Goal: Task Accomplishment & Management: Use online tool/utility

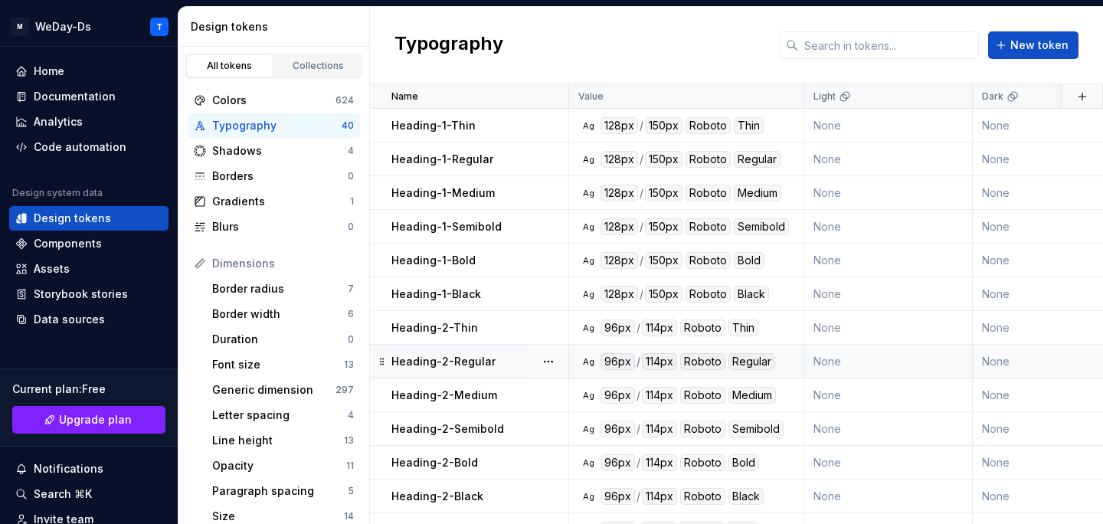
scroll to position [933, 0]
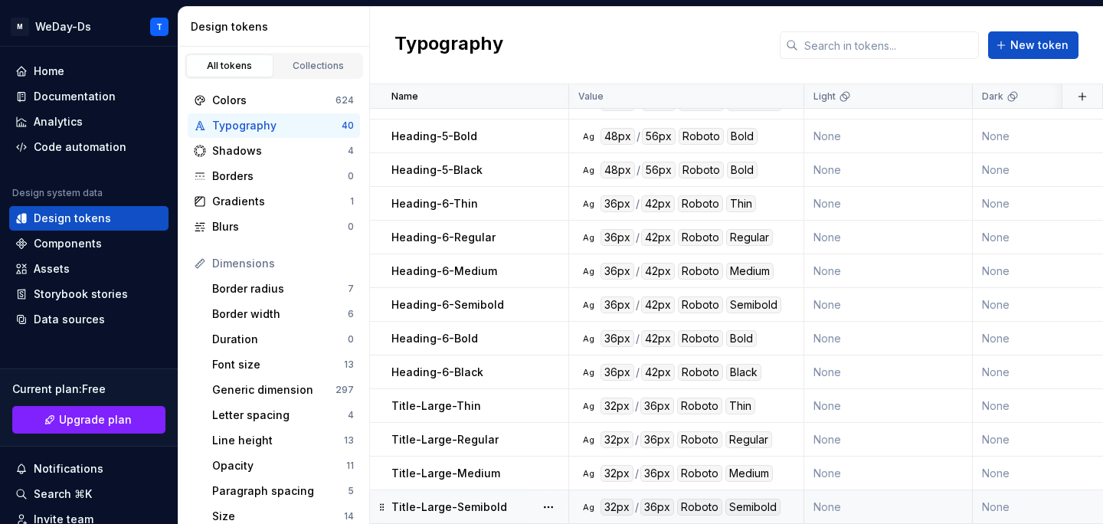
click at [505, 504] on div "Title-Large-Semibold" at bounding box center [479, 506] width 176 height 15
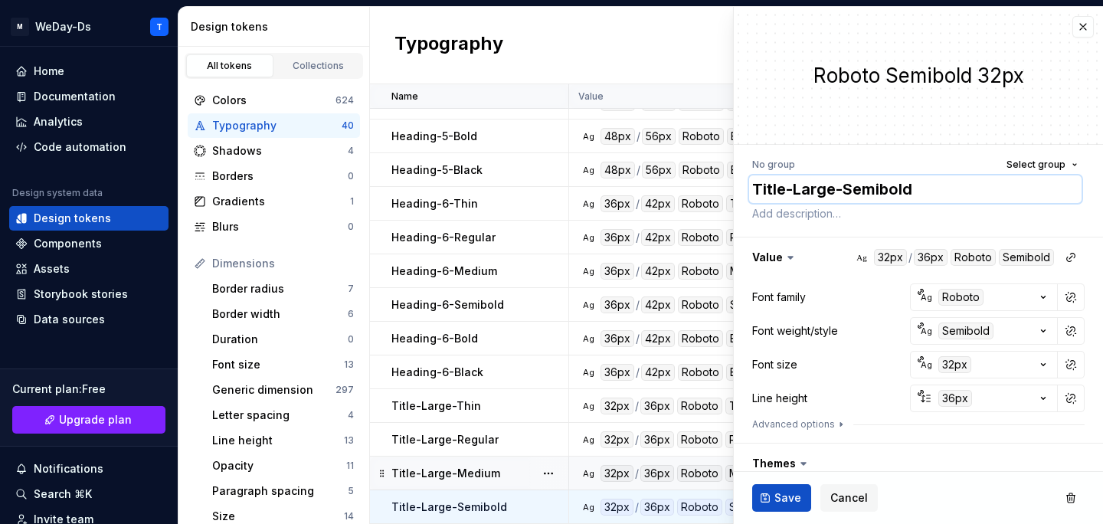
click at [858, 195] on textarea "Title-Large-Semibold" at bounding box center [915, 189] width 332 height 28
click at [1080, 22] on button "button" at bounding box center [1082, 26] width 21 height 21
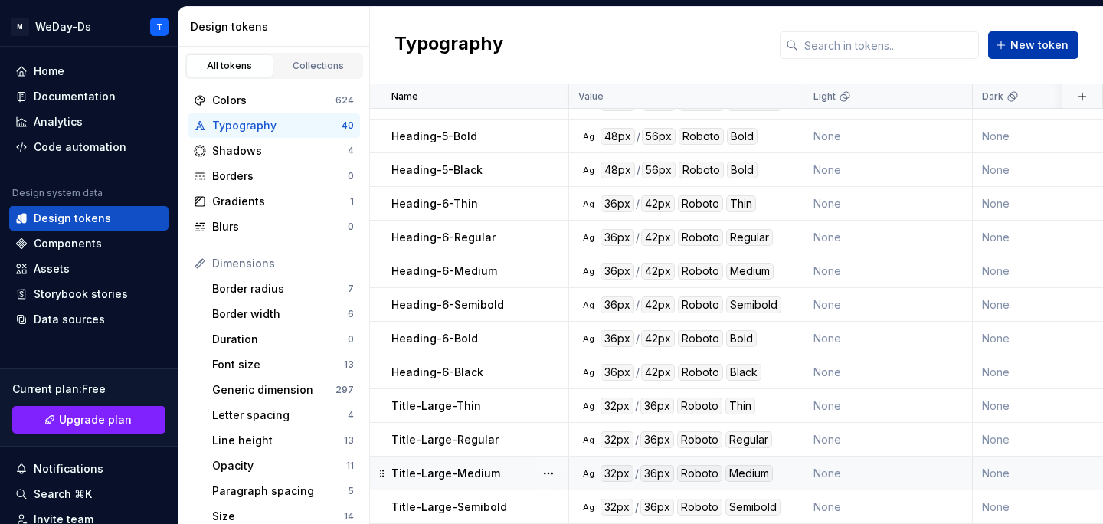
click at [1043, 31] on button "New token" at bounding box center [1033, 45] width 90 height 28
type textarea "*"
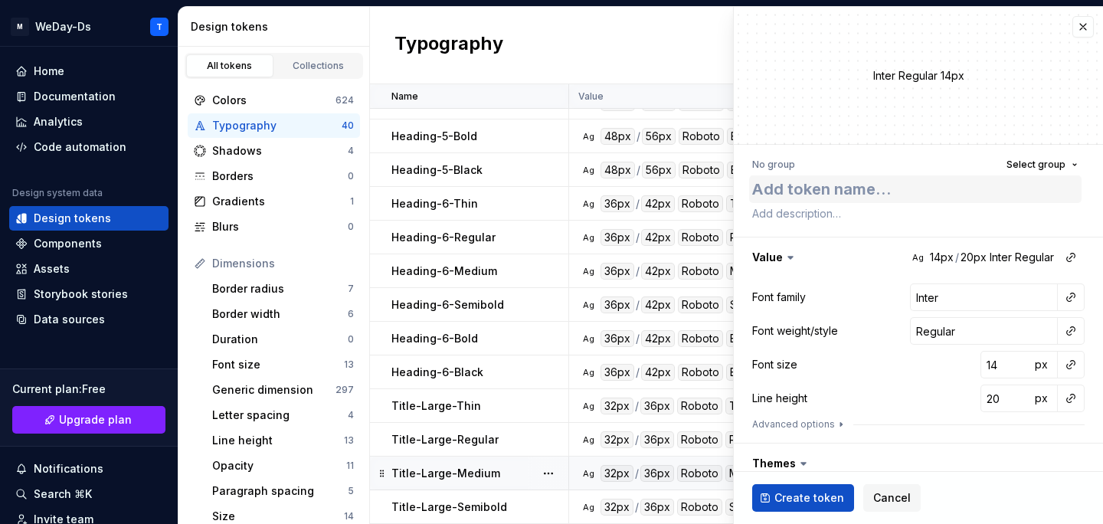
type textarea "Title-Large-Semibold"
click at [884, 191] on textarea "Title-Large-Semibold" at bounding box center [915, 189] width 332 height 28
type textarea "*"
type textarea "Title-Large-B"
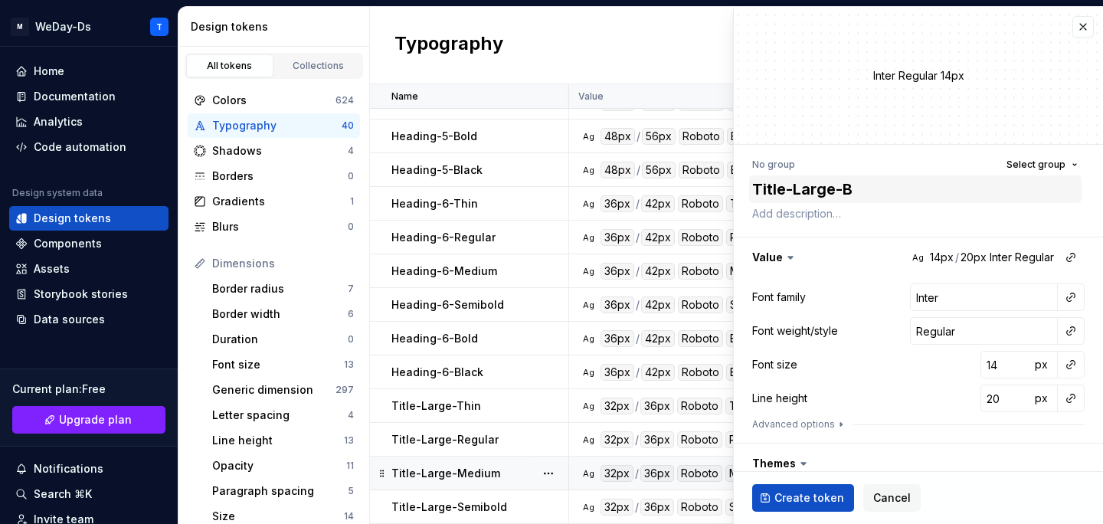
type textarea "*"
type textarea "Title-Large-Bo"
type textarea "*"
type textarea "Title-Large-Bol"
type textarea "*"
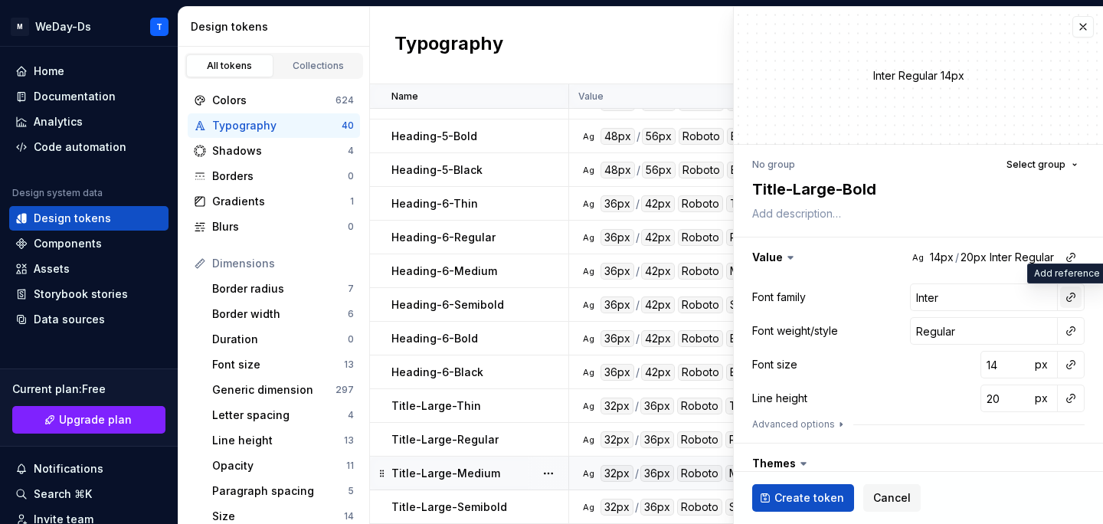
type textarea "Title-Large-Bold"
click at [1065, 294] on button "button" at bounding box center [1070, 296] width 21 height 21
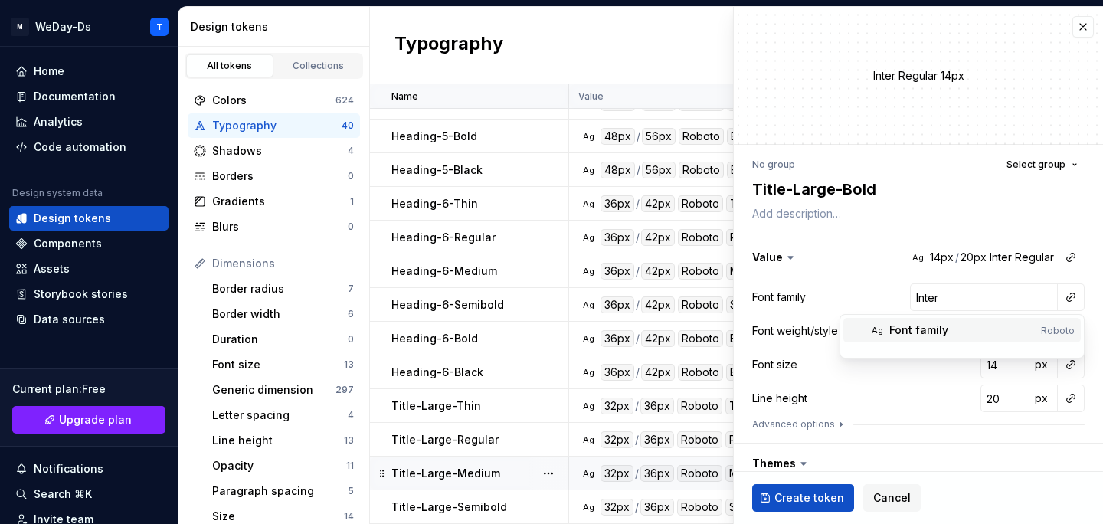
click at [997, 322] on div "Font family" at bounding box center [962, 329] width 146 height 15
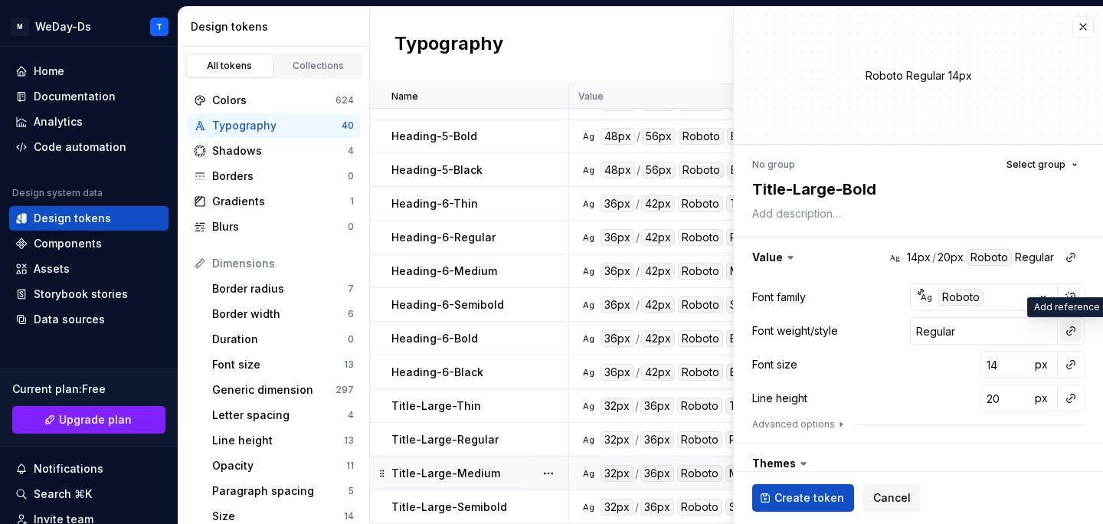
click at [1067, 333] on button "button" at bounding box center [1070, 330] width 21 height 21
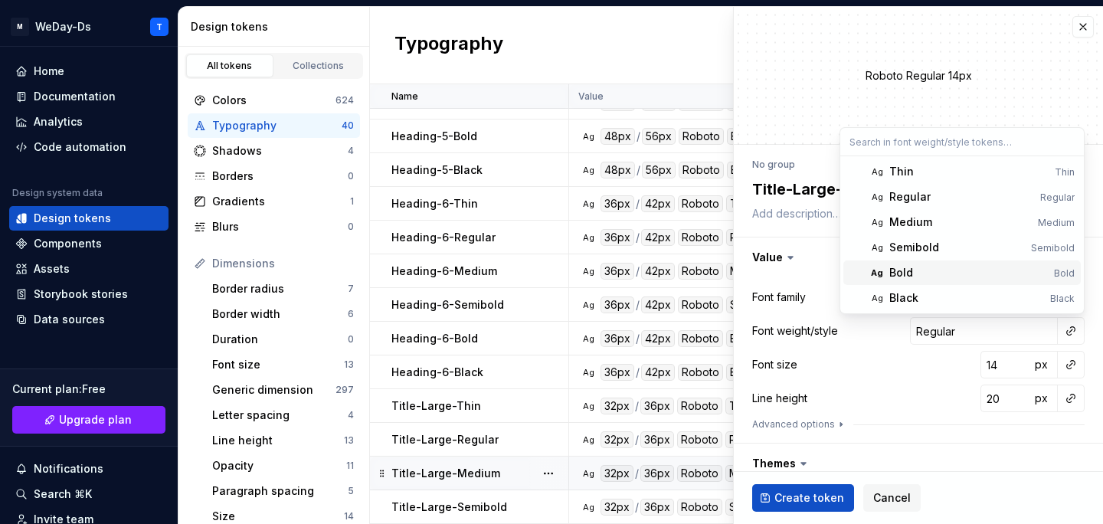
click at [954, 264] on span "Ag Bold Bold" at bounding box center [961, 272] width 237 height 25
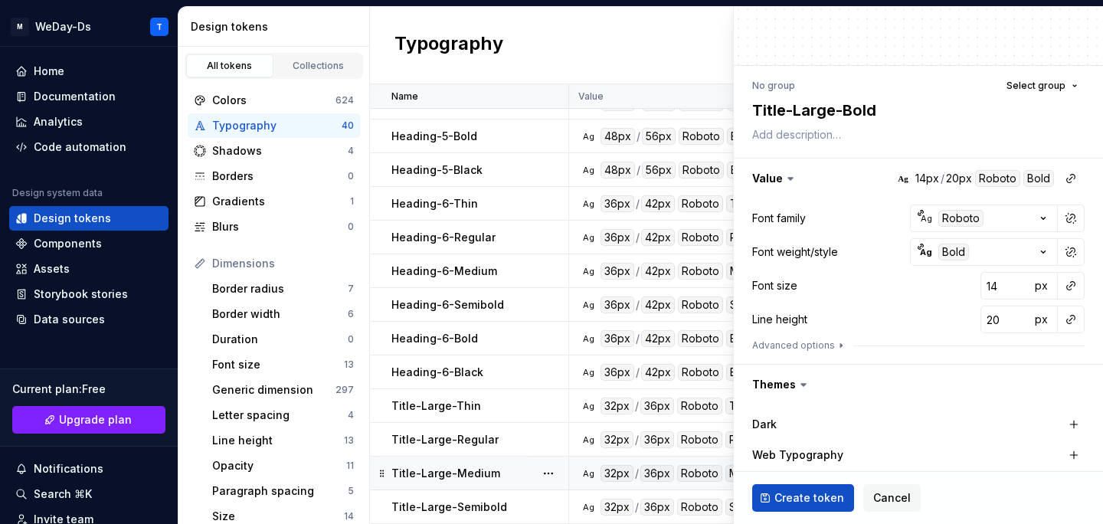
scroll to position [76, 0]
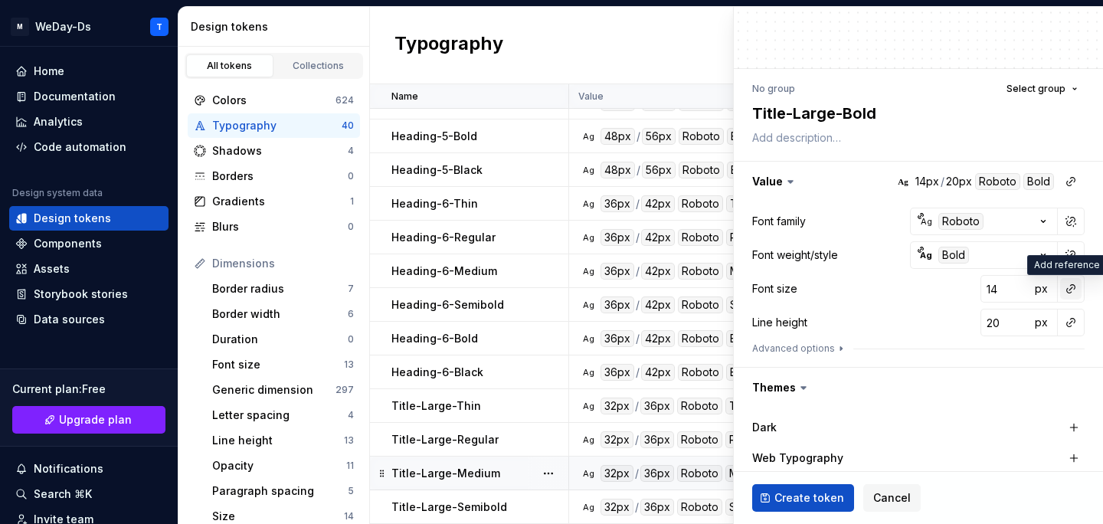
click at [1068, 285] on button "button" at bounding box center [1070, 288] width 21 height 21
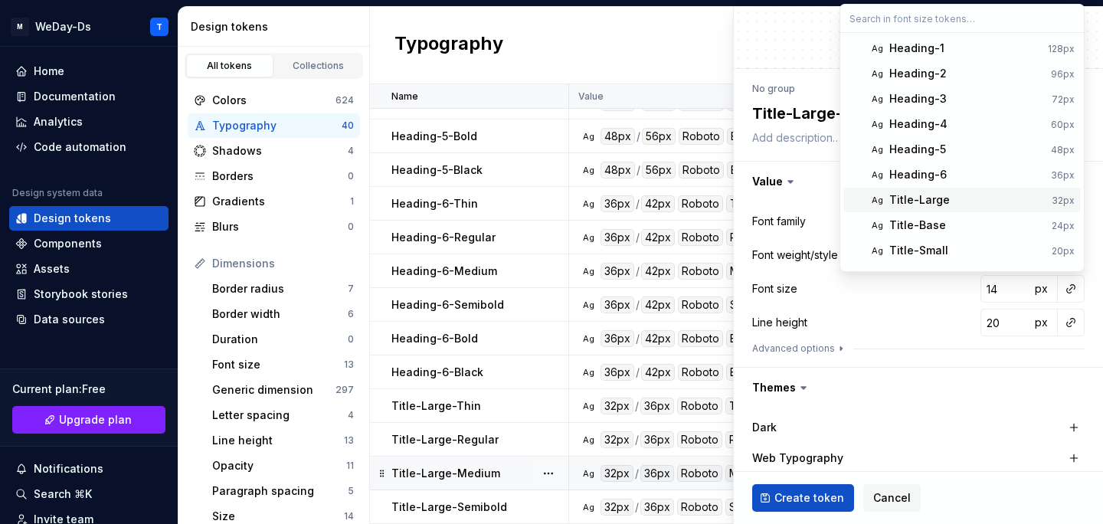
click at [977, 202] on div "Title-Large" at bounding box center [967, 199] width 156 height 15
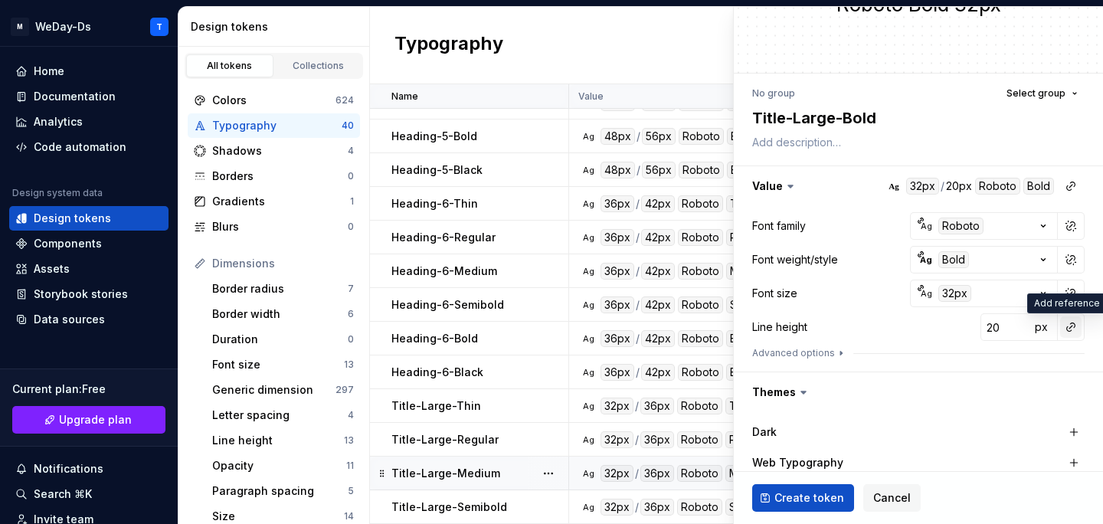
click at [1070, 326] on button "button" at bounding box center [1070, 326] width 21 height 21
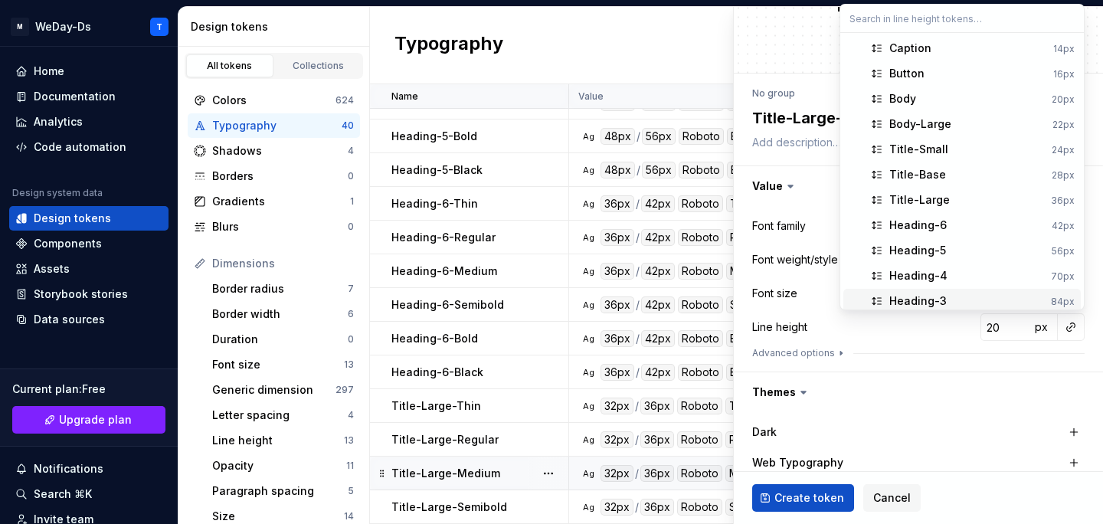
click at [901, 406] on html "M WeDay-Ds T Home Documentation Analytics Code automation Design system data De…" at bounding box center [551, 262] width 1103 height 524
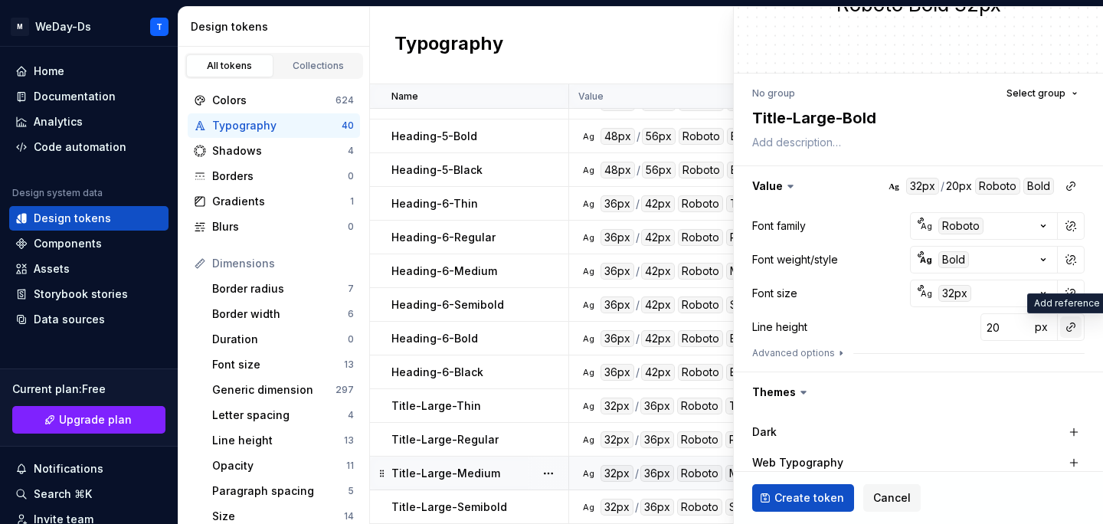
click at [1067, 329] on button "button" at bounding box center [1070, 326] width 21 height 21
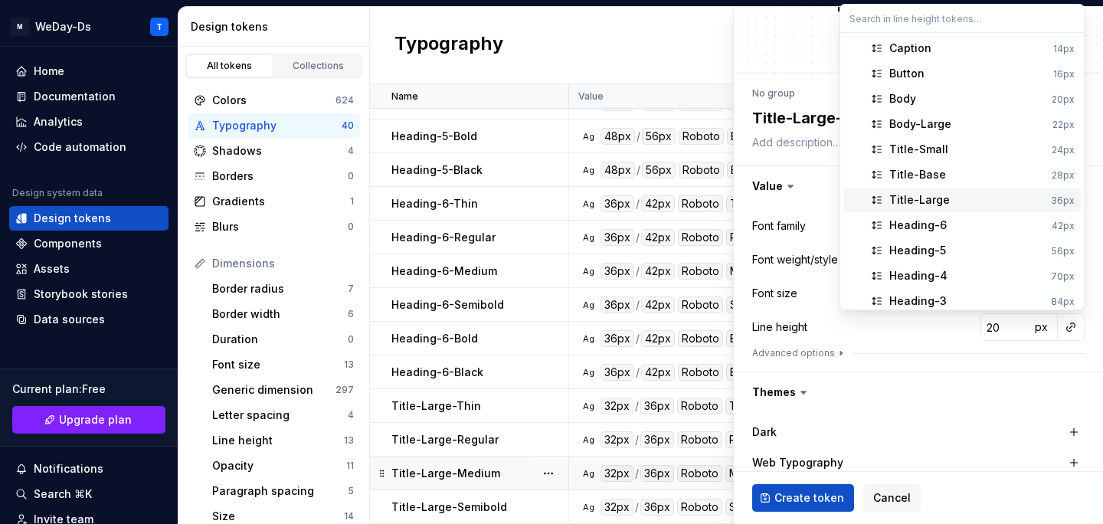
click at [953, 201] on div "Title-Large" at bounding box center [966, 199] width 155 height 15
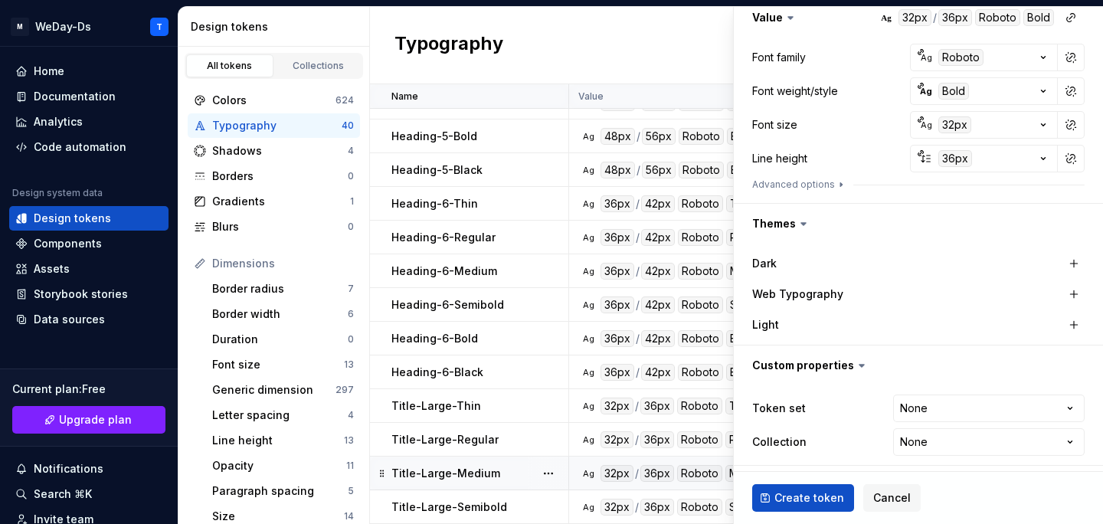
scroll to position [244, 0]
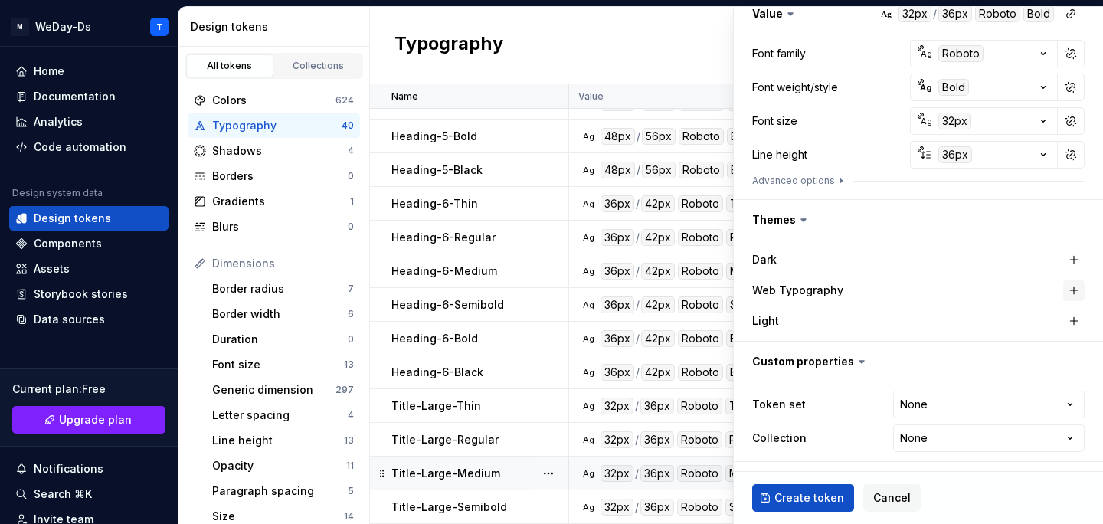
click at [1075, 291] on button "button" at bounding box center [1073, 290] width 21 height 21
type textarea "*"
click at [991, 409] on html "M WeDay-Ds T Home Documentation Analytics Code automation Design system data De…" at bounding box center [551, 262] width 1103 height 524
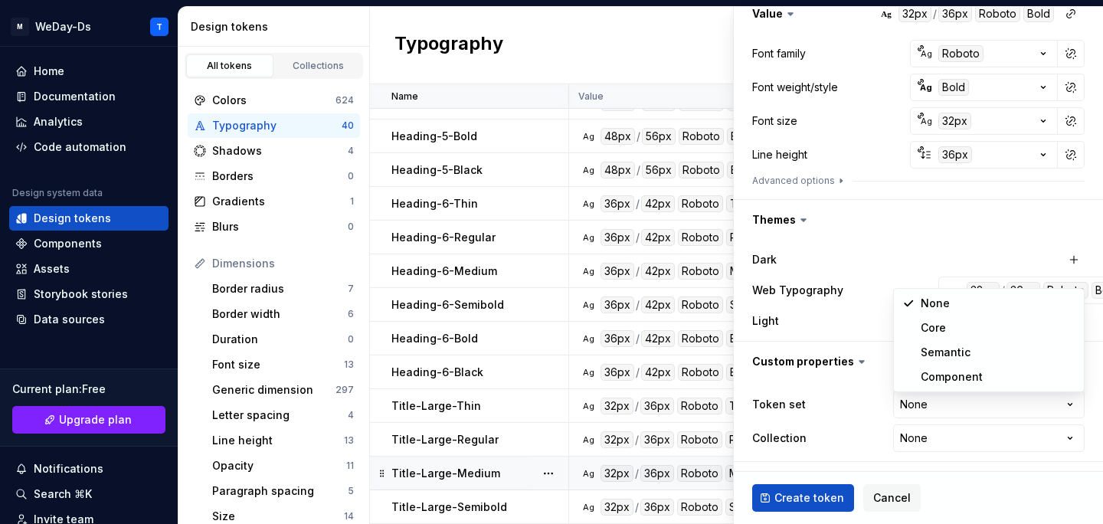
select select "**********"
type textarea "*"
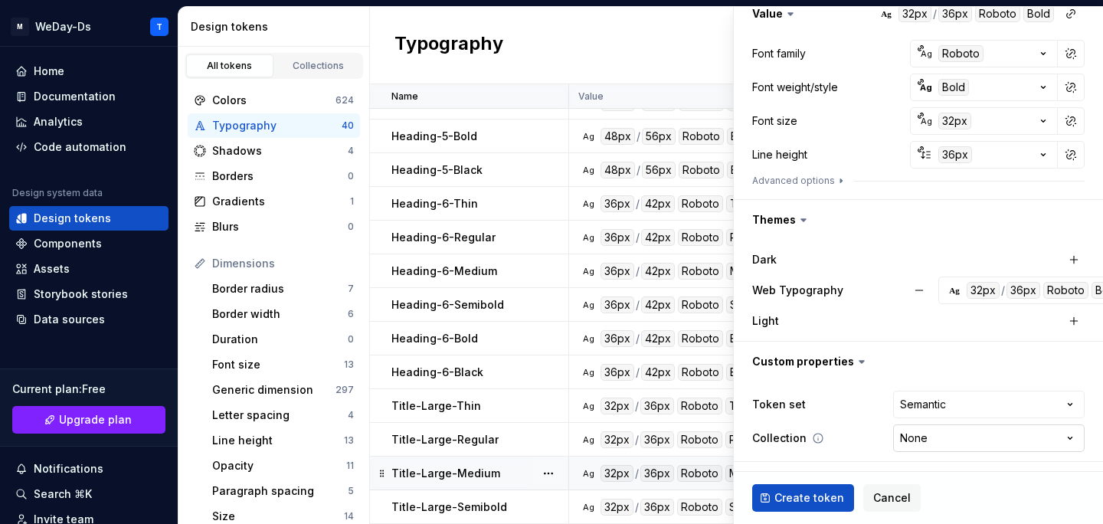
click at [975, 438] on html "M WeDay-Ds T Home Documentation Analytics Code automation Design system data De…" at bounding box center [551, 262] width 1103 height 524
select select "**********"
click at [816, 496] on span "Create token" at bounding box center [809, 497] width 70 height 15
type textarea "*"
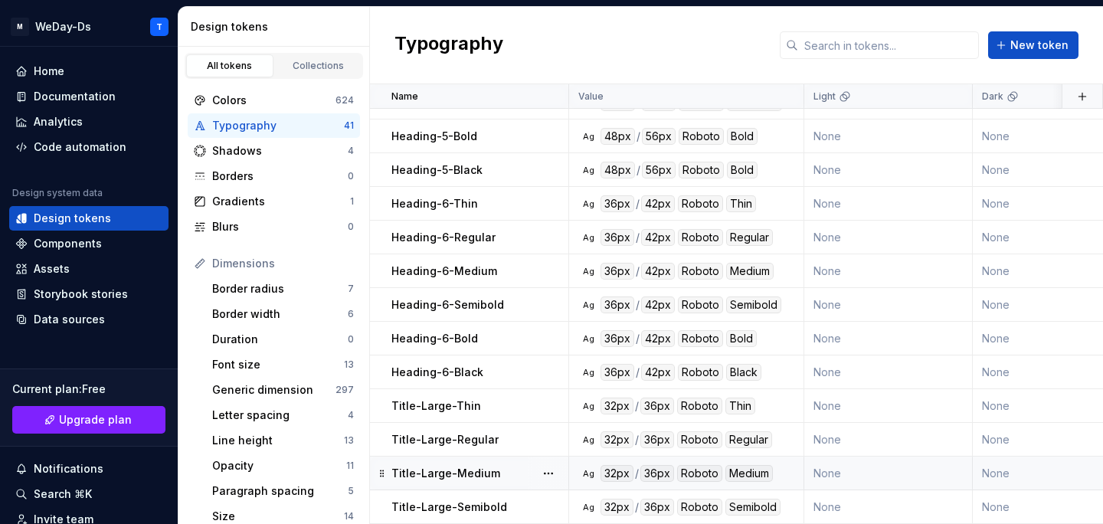
click at [677, 25] on div "Typography New token" at bounding box center [736, 45] width 733 height 77
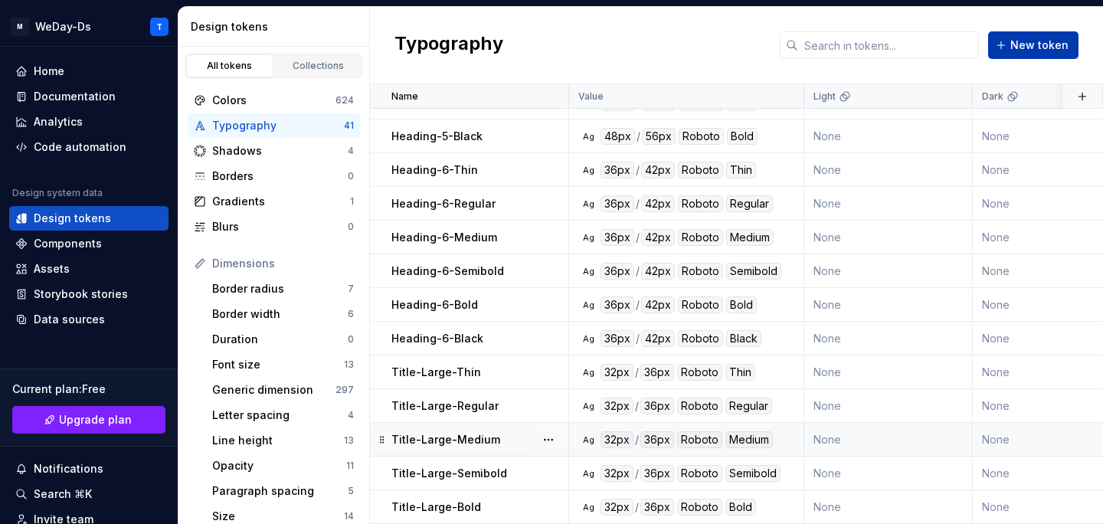
click at [1039, 38] on span "New token" at bounding box center [1039, 45] width 58 height 15
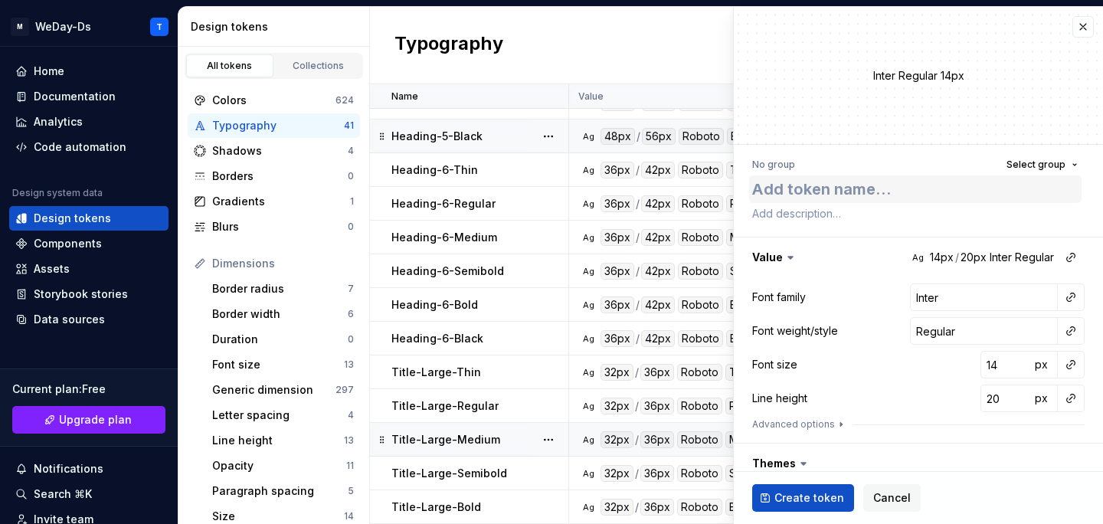
type textarea "*"
type textarea "Title-Large-Semibold"
click at [914, 191] on textarea "Title-Large-Semibold" at bounding box center [915, 189] width 332 height 28
type textarea "*"
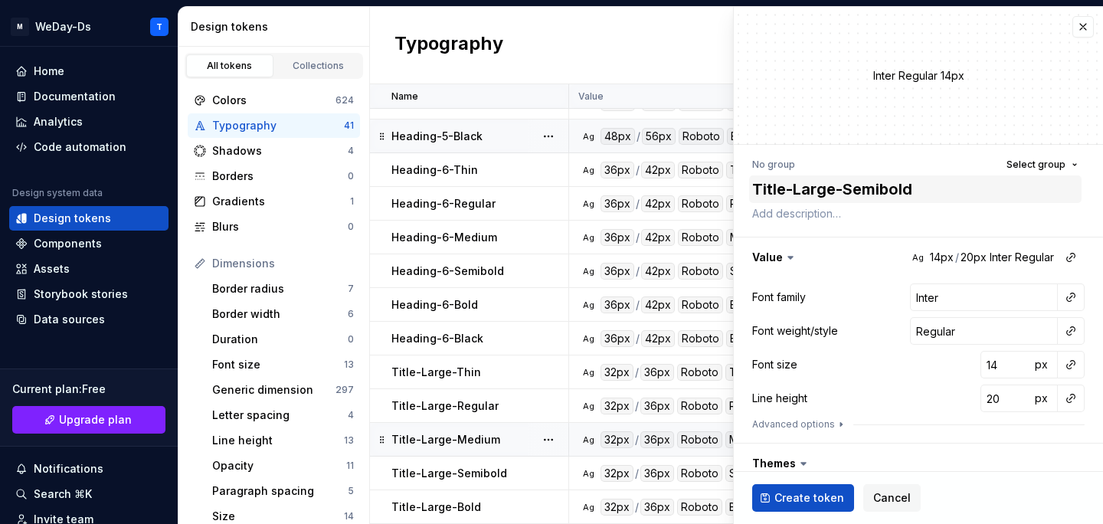
type textarea "Title-Large-B"
type textarea "*"
type textarea "Title-Large-Bl"
type textarea "*"
type textarea "Title-Large-Bla"
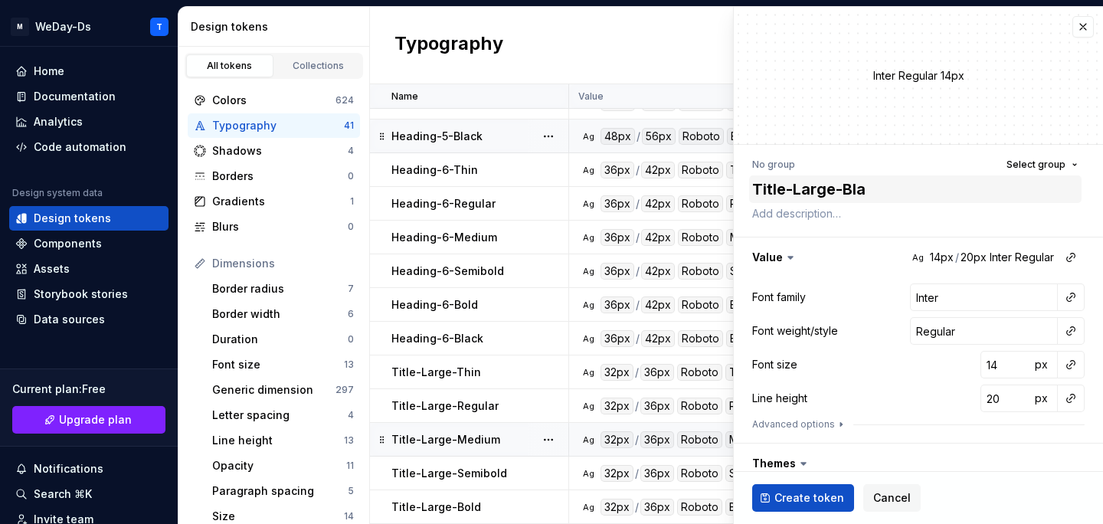
type textarea "*"
type textarea "Title-Large-Blac"
type textarea "*"
type textarea "Title-Large-Black"
click at [1068, 294] on button "button" at bounding box center [1070, 296] width 21 height 21
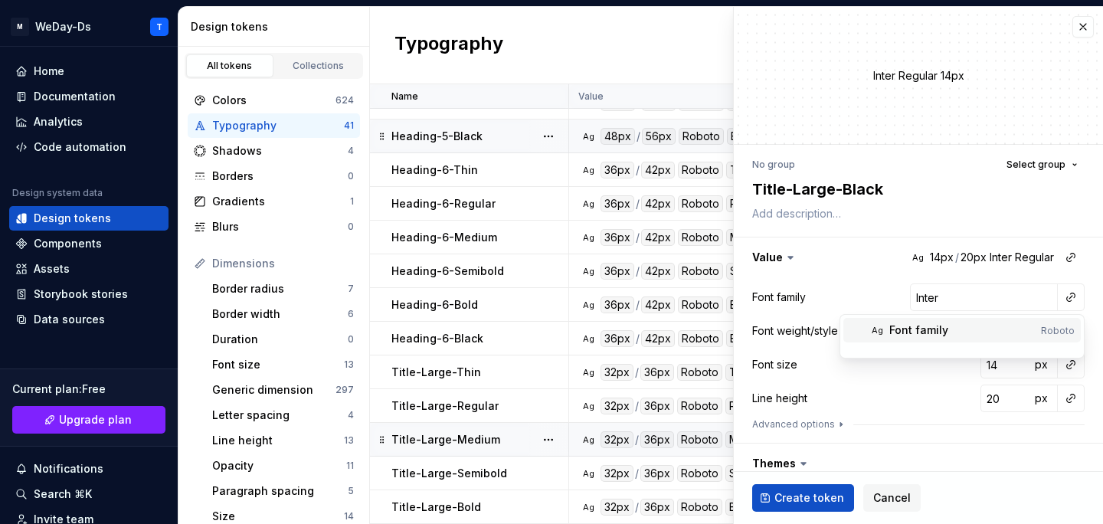
click at [1002, 326] on div "Font family" at bounding box center [962, 329] width 146 height 15
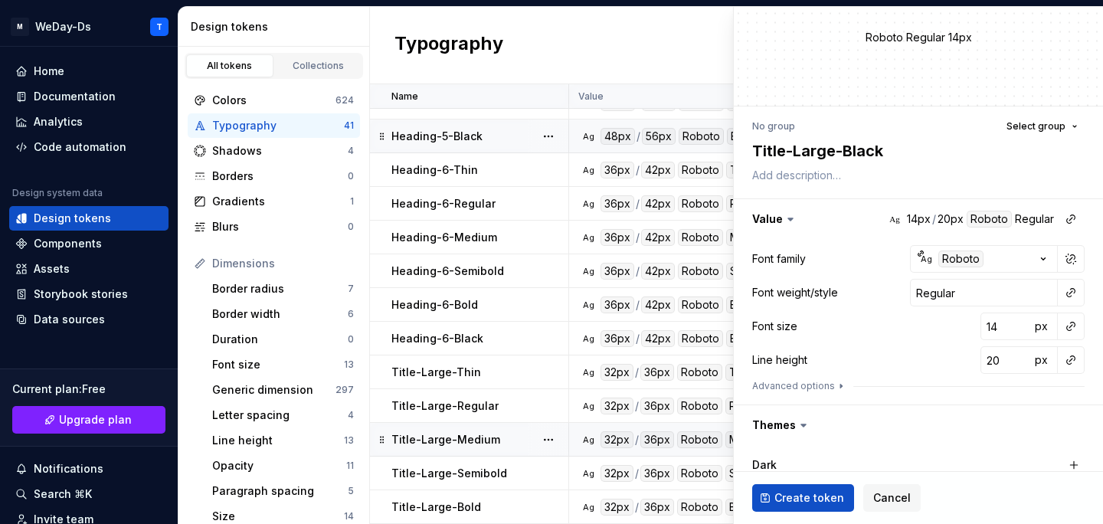
scroll to position [42, 0]
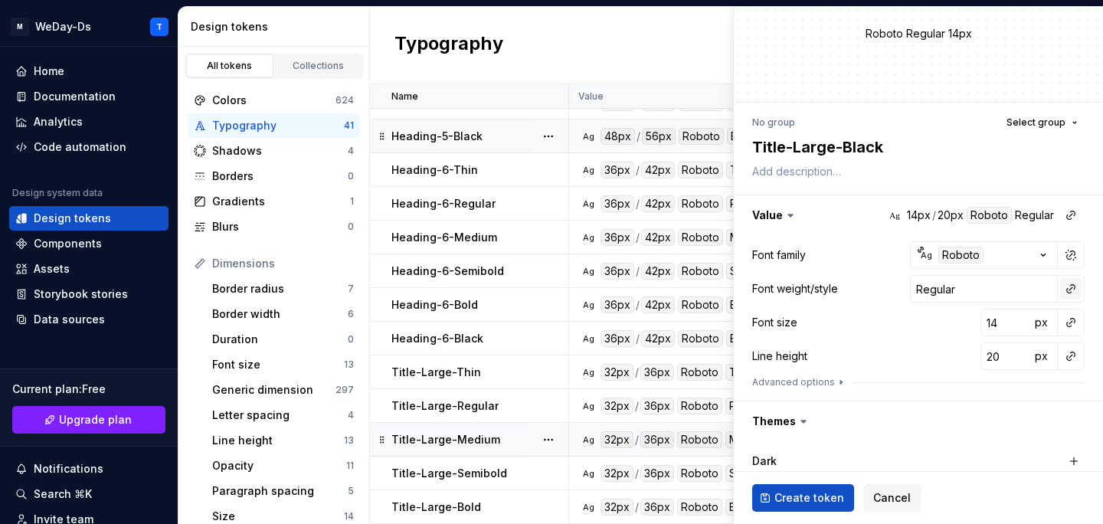
click at [1072, 290] on button "button" at bounding box center [1070, 288] width 21 height 21
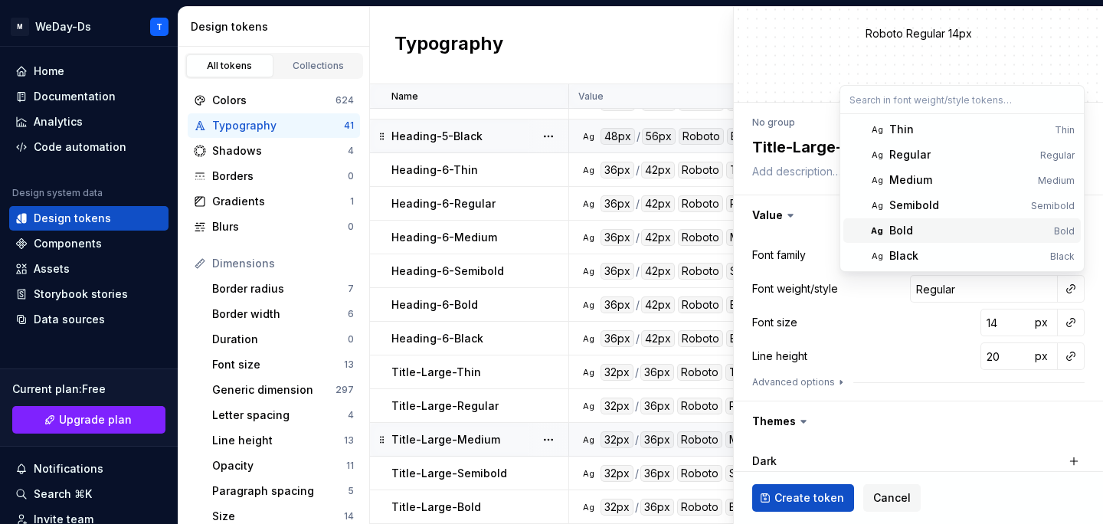
click at [937, 233] on div "Bold" at bounding box center [968, 230] width 159 height 15
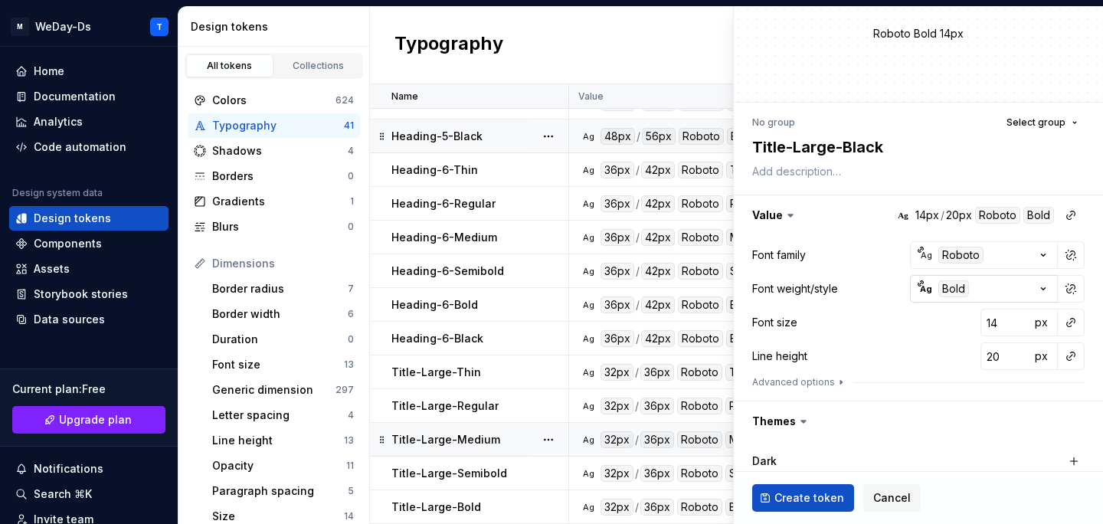
click at [940, 291] on div "Bold" at bounding box center [953, 288] width 31 height 17
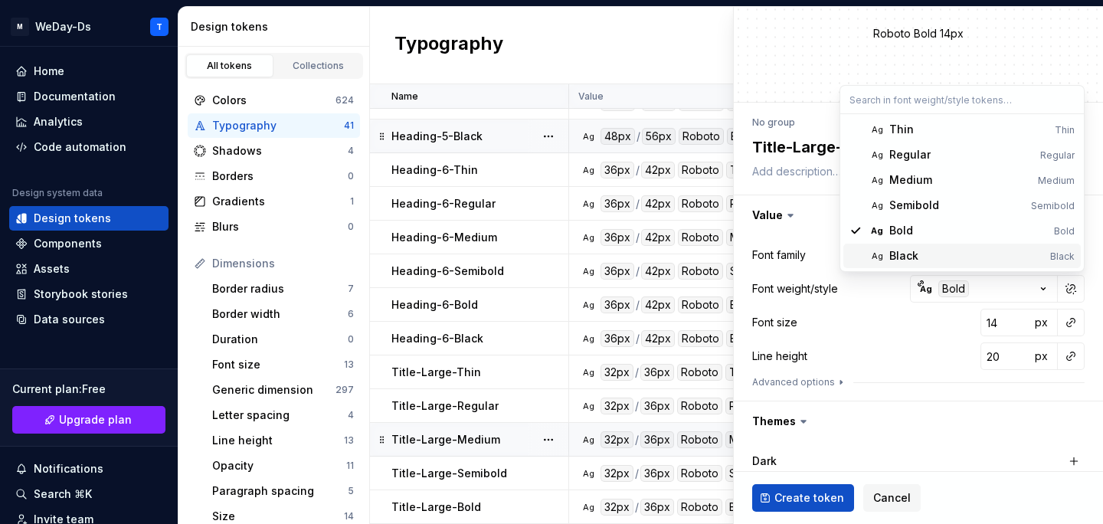
click at [950, 247] on span "Ag Black Black" at bounding box center [961, 256] width 237 height 25
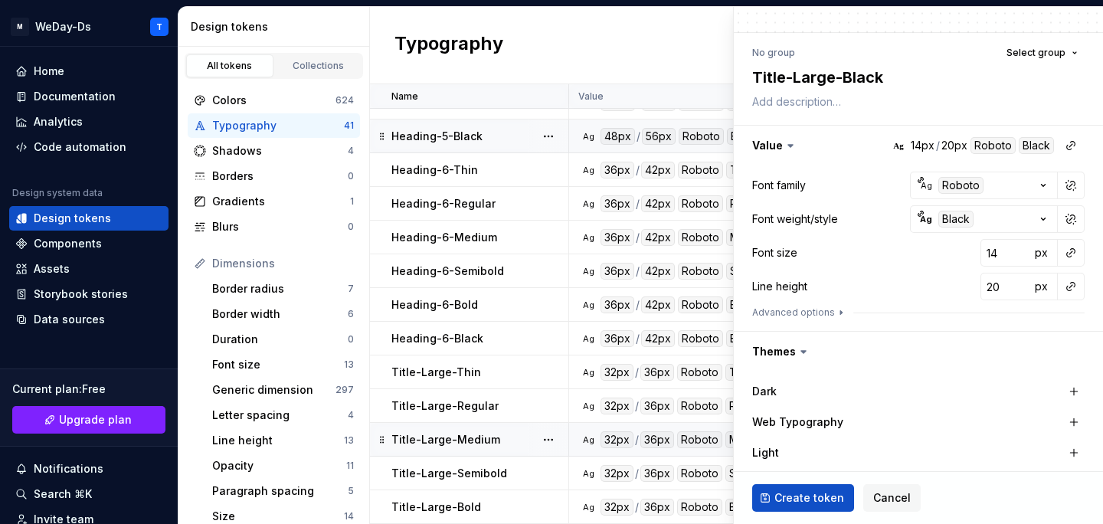
scroll to position [129, 0]
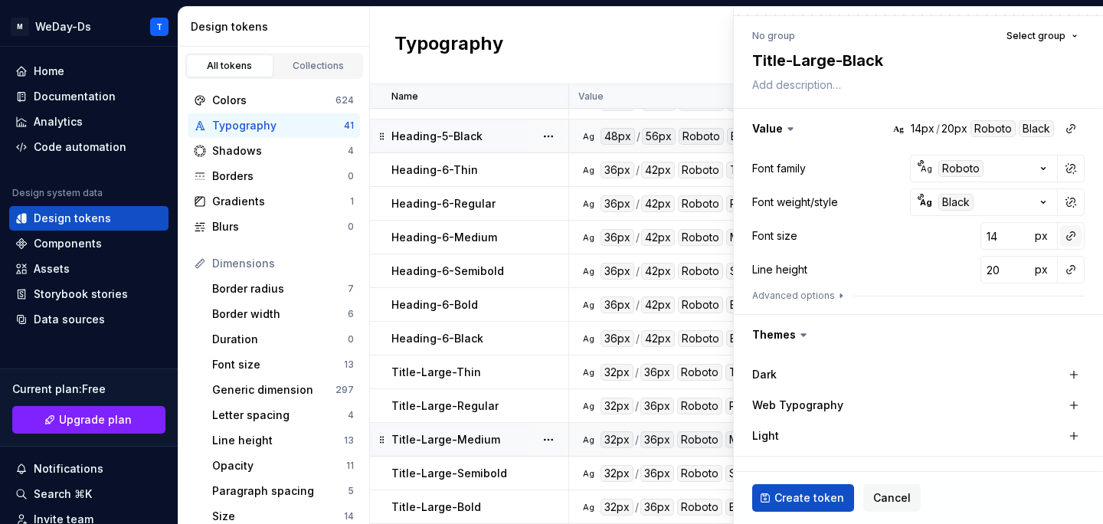
click at [1074, 234] on button "button" at bounding box center [1070, 235] width 21 height 21
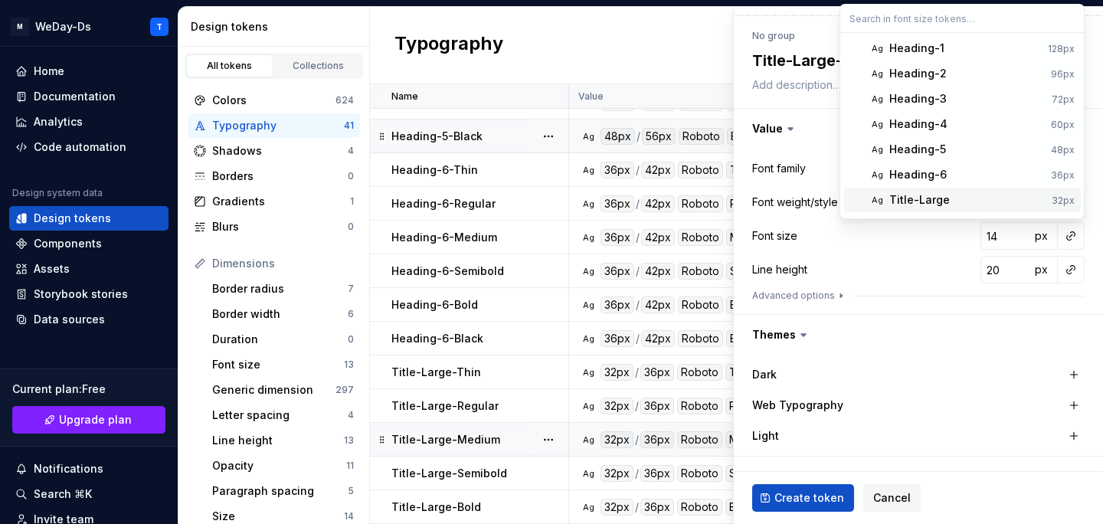
click at [944, 195] on div "Title-Large" at bounding box center [919, 199] width 61 height 15
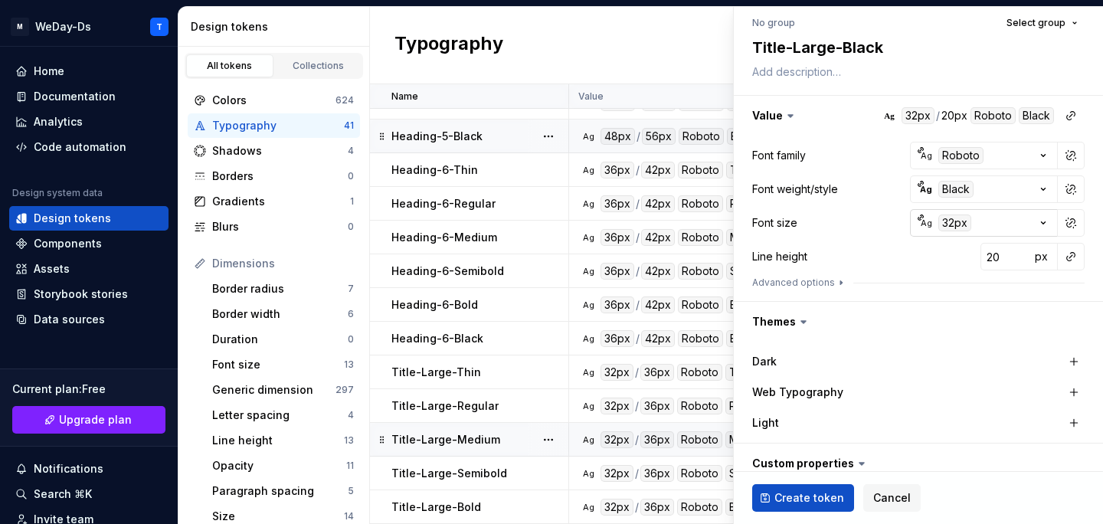
scroll to position [188, 0]
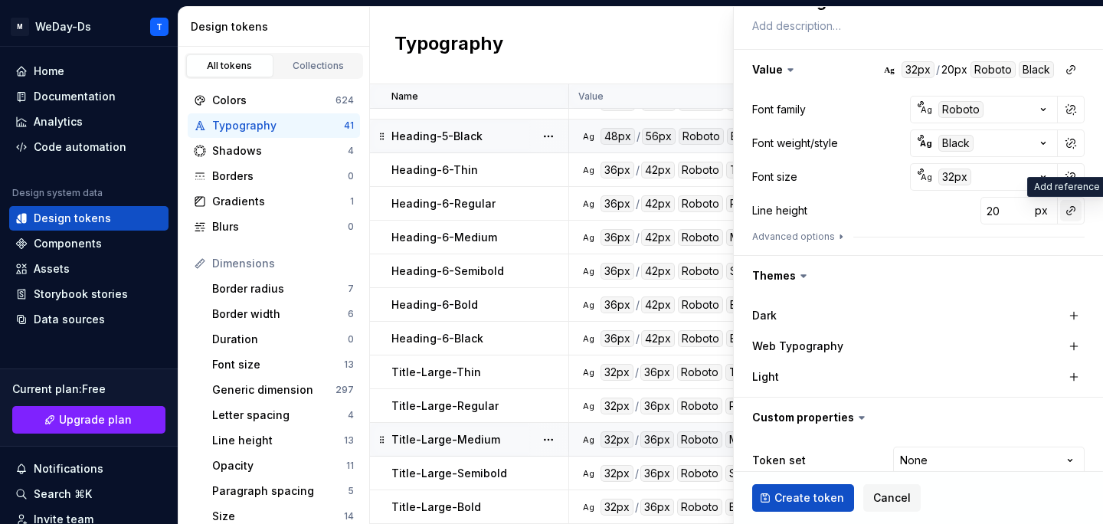
click at [1074, 212] on button "button" at bounding box center [1070, 210] width 21 height 21
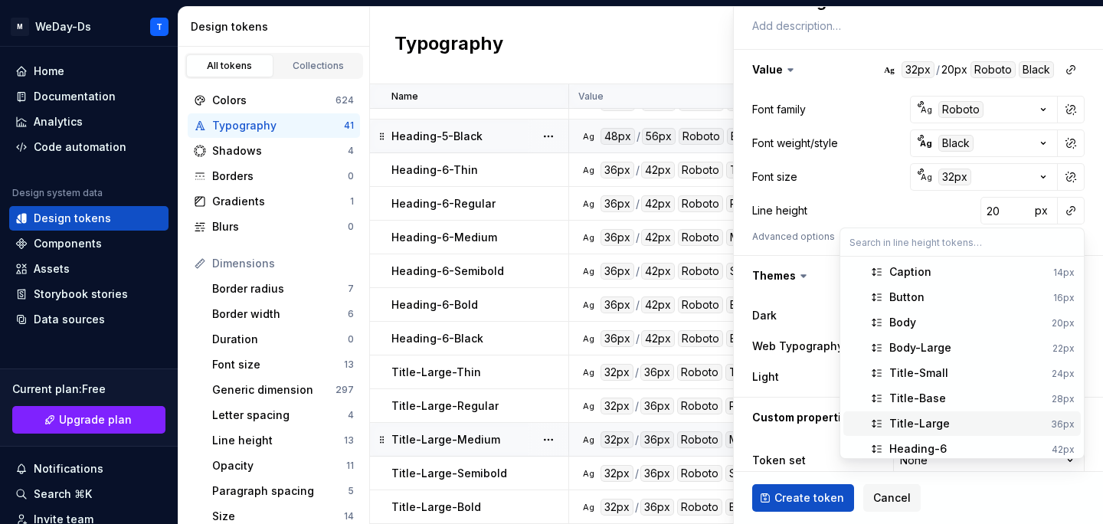
click at [933, 434] on span "Title-Large 36px" at bounding box center [961, 423] width 237 height 25
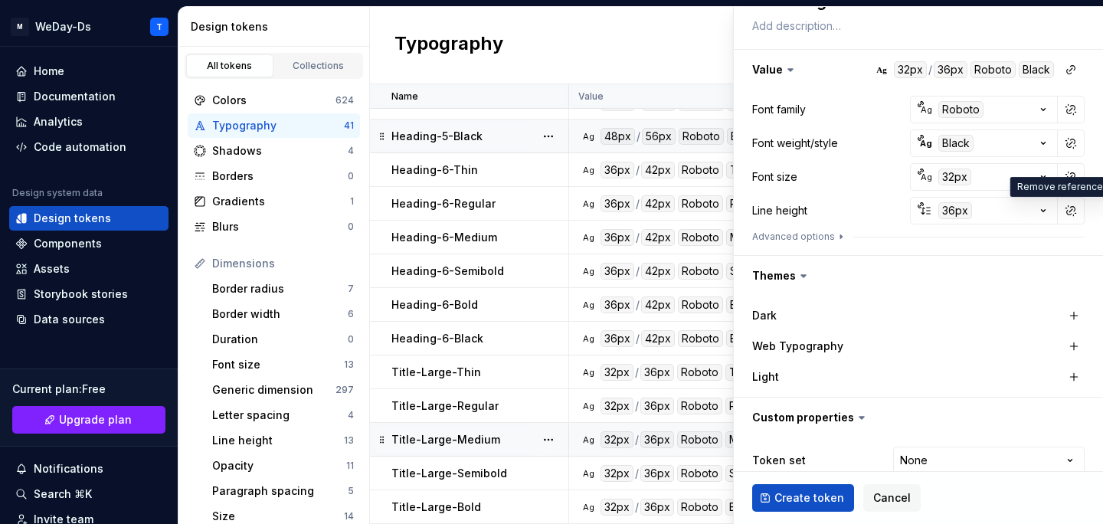
scroll to position [244, 0]
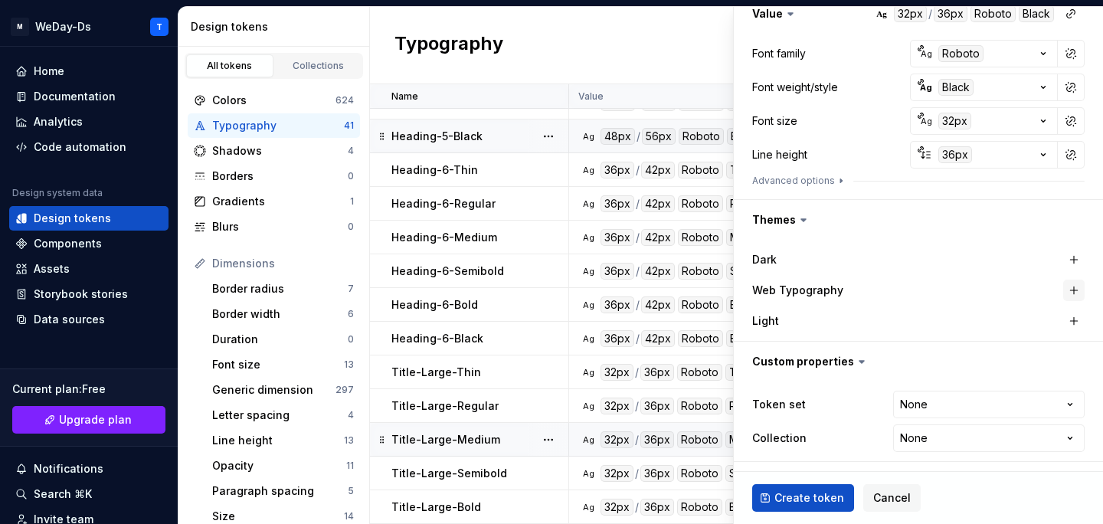
click at [1072, 293] on button "button" at bounding box center [1073, 290] width 21 height 21
type textarea "*"
click at [1046, 401] on html "M WeDay-Ds T Home Documentation Analytics Code automation Design system data De…" at bounding box center [551, 262] width 1103 height 524
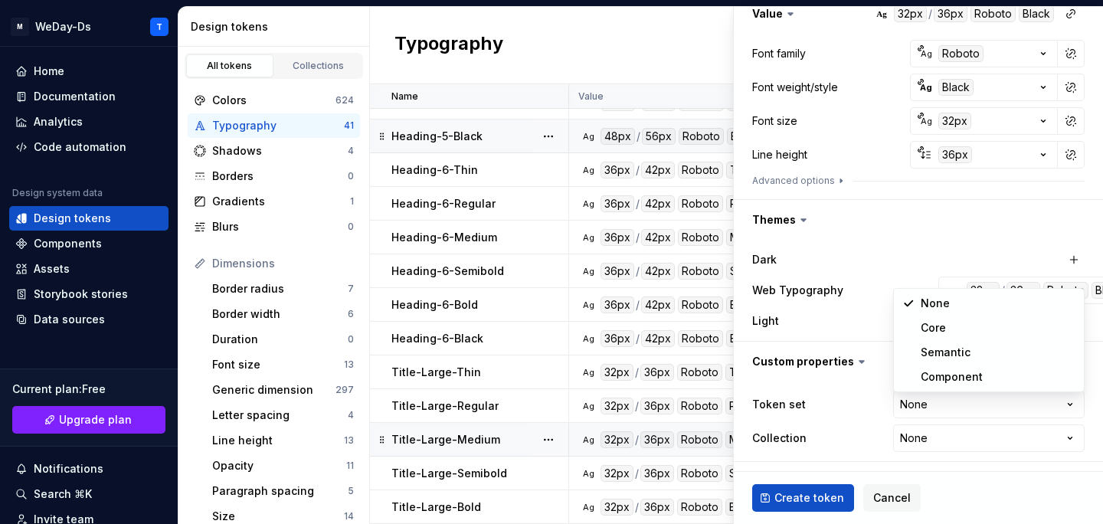
select select "**********"
type textarea "*"
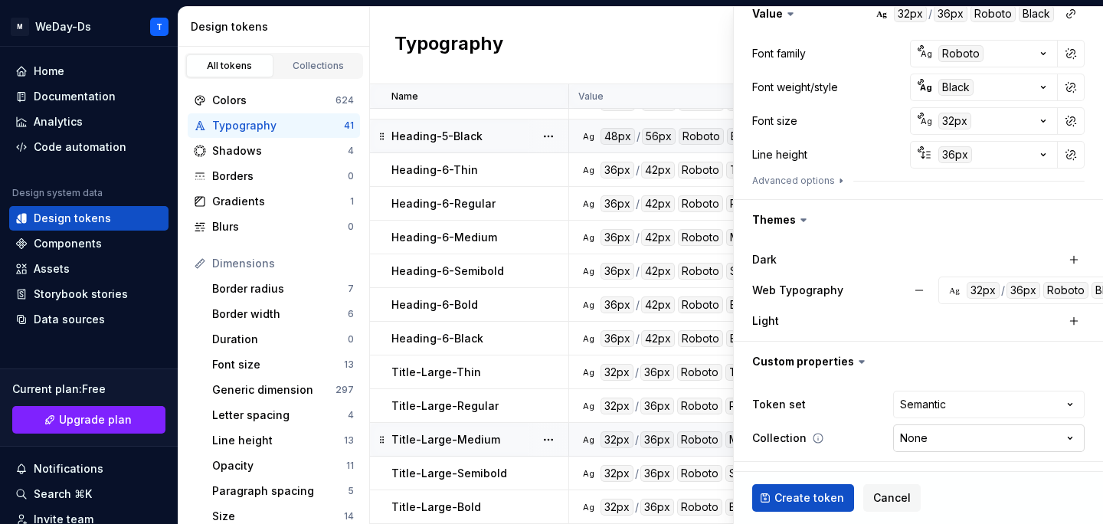
click at [959, 443] on html "M WeDay-Ds T Home Documentation Analytics Code automation Design system data De…" at bounding box center [551, 262] width 1103 height 524
select select "**********"
click at [804, 496] on span "Create token" at bounding box center [809, 497] width 70 height 15
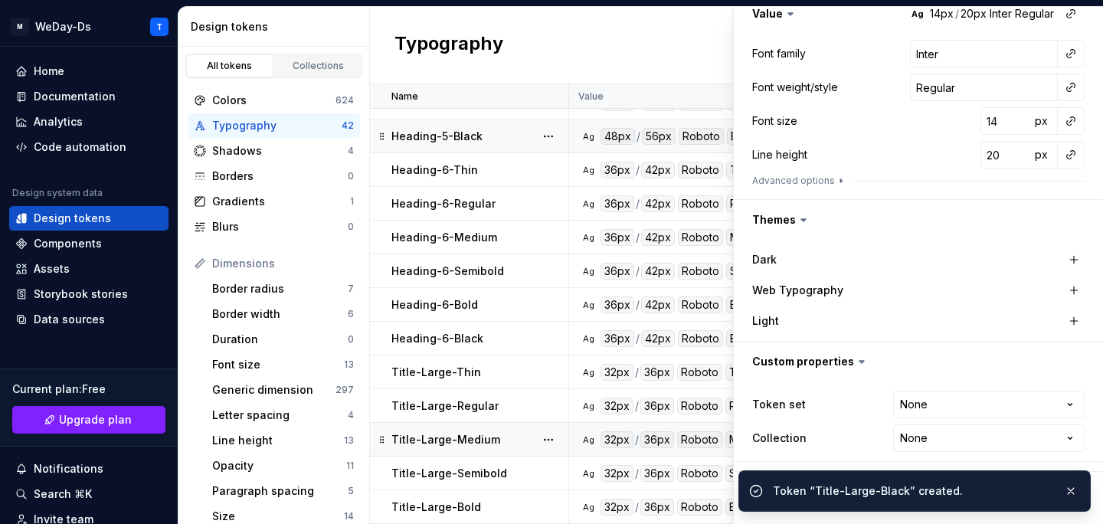
type textarea "*"
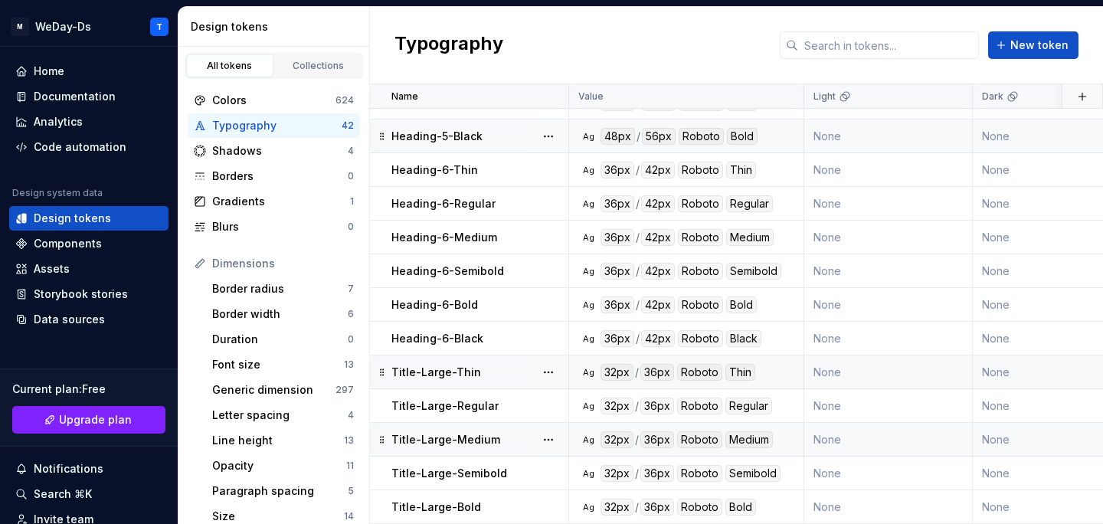
scroll to position [1000, 0]
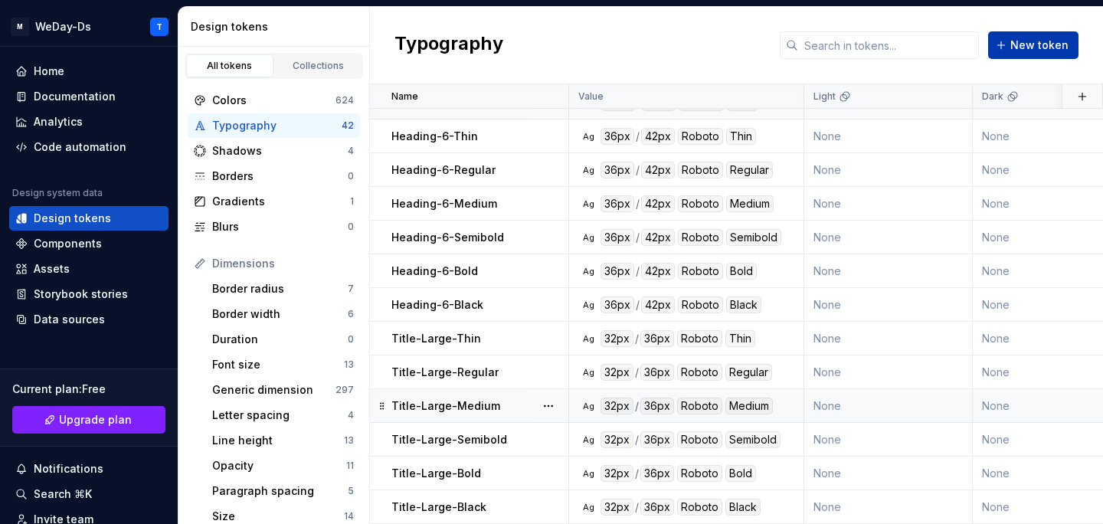
click at [1028, 51] on span "New token" at bounding box center [1039, 45] width 58 height 15
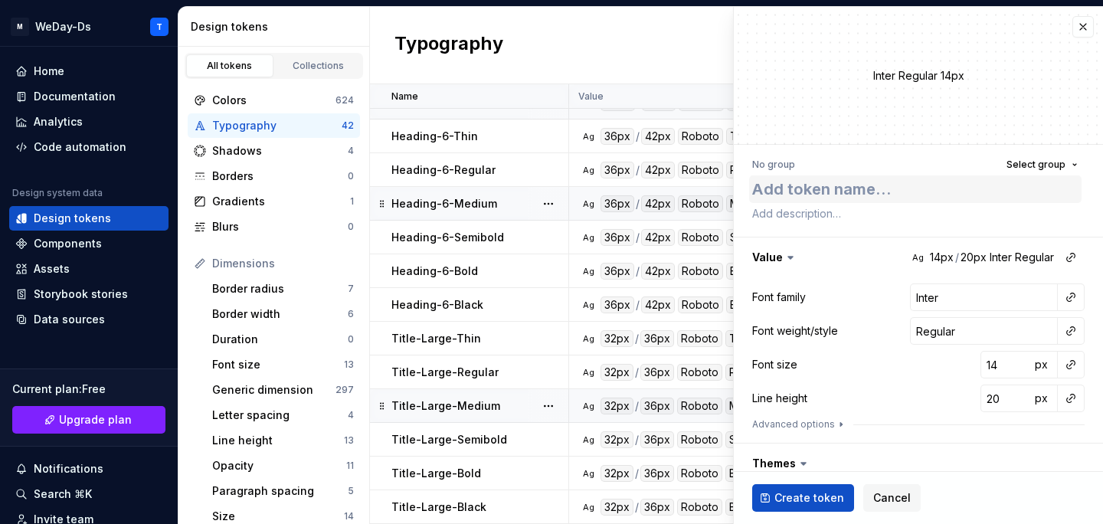
click at [860, 188] on textarea at bounding box center [915, 189] width 332 height 28
type textarea "*"
type textarea "Title-Large-Semibold"
click at [1068, 303] on button "button" at bounding box center [1070, 296] width 21 height 21
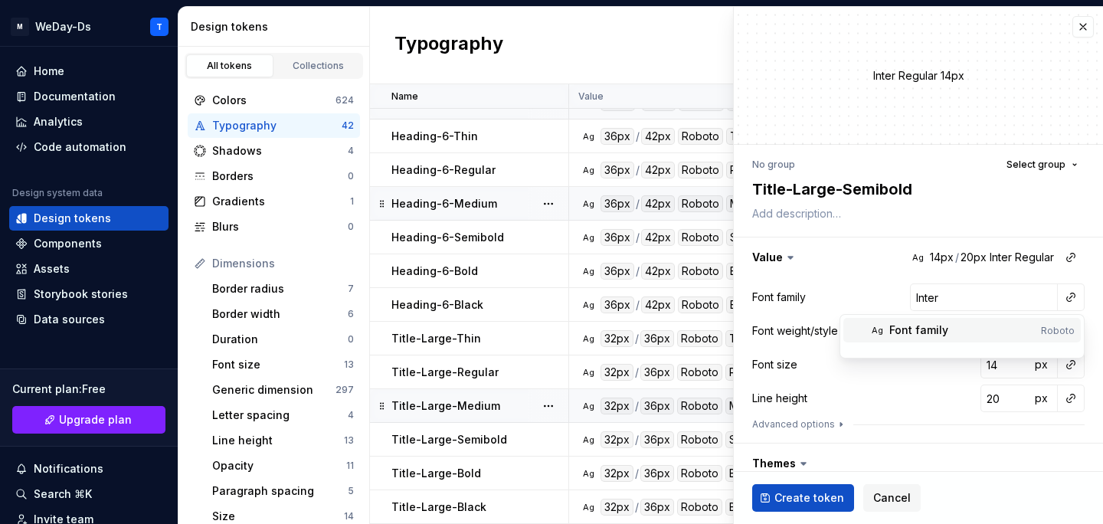
click at [965, 339] on span "Ag Font family Roboto" at bounding box center [961, 330] width 237 height 25
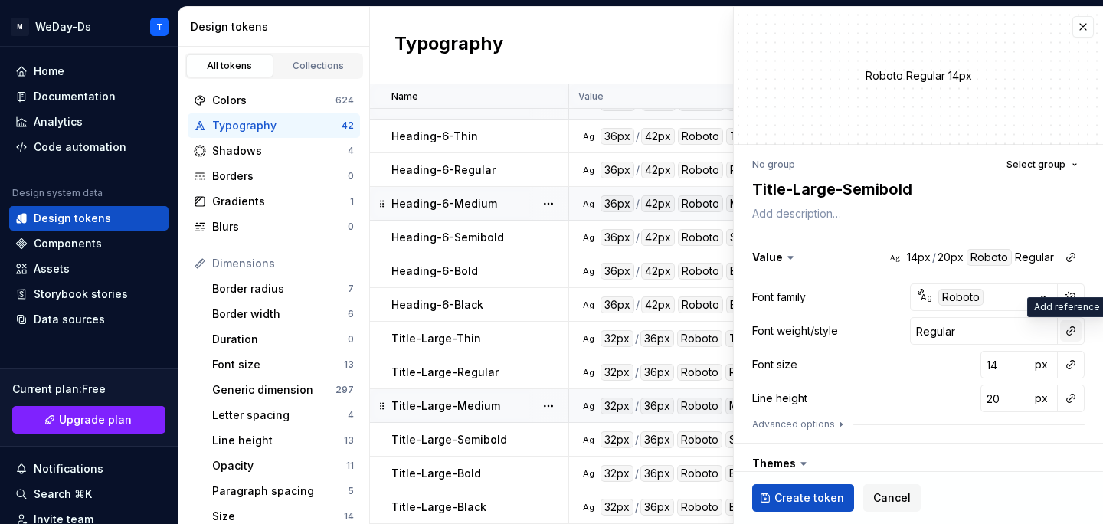
click at [1075, 334] on button "button" at bounding box center [1070, 330] width 21 height 21
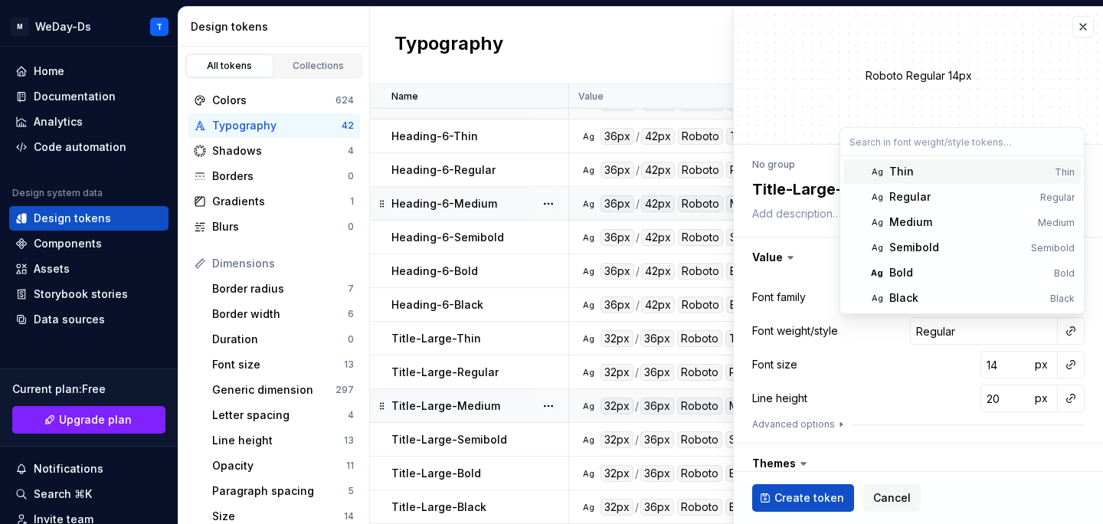
click at [1005, 171] on div "Thin" at bounding box center [968, 171] width 159 height 15
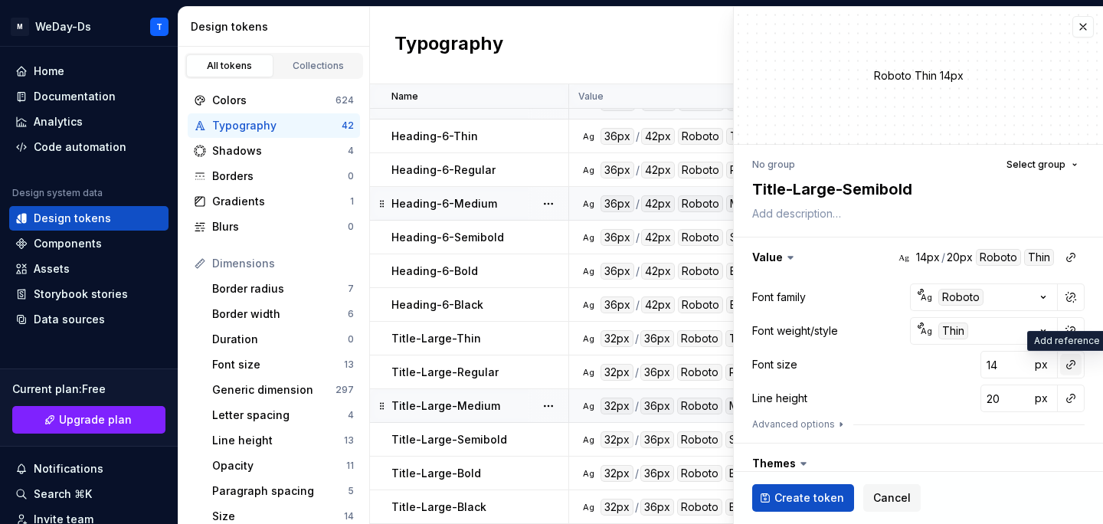
click at [1070, 364] on button "button" at bounding box center [1070, 364] width 21 height 21
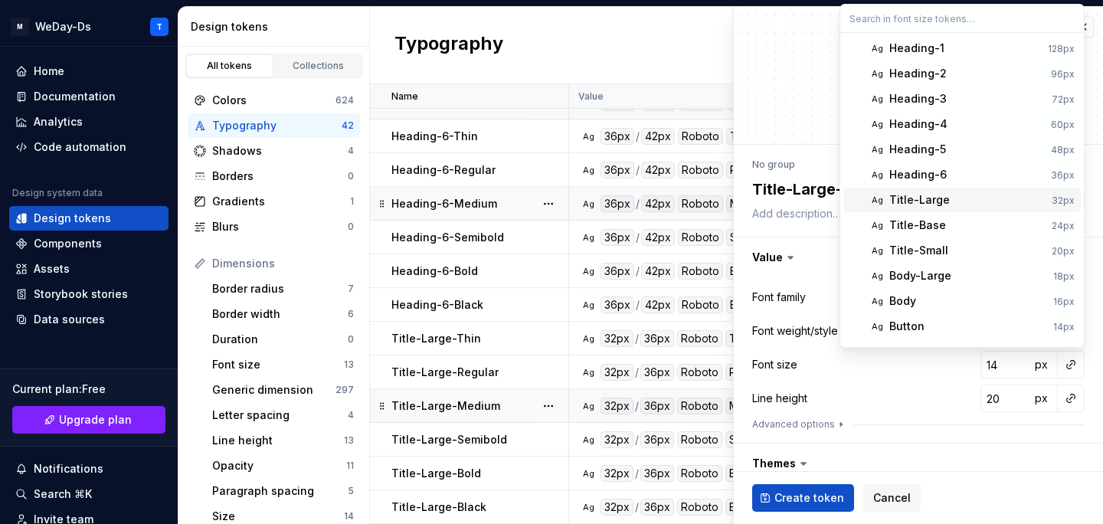
click at [812, 191] on html "M WeDay-Ds T Home Documentation Analytics Code automation Design system data De…" at bounding box center [551, 262] width 1103 height 524
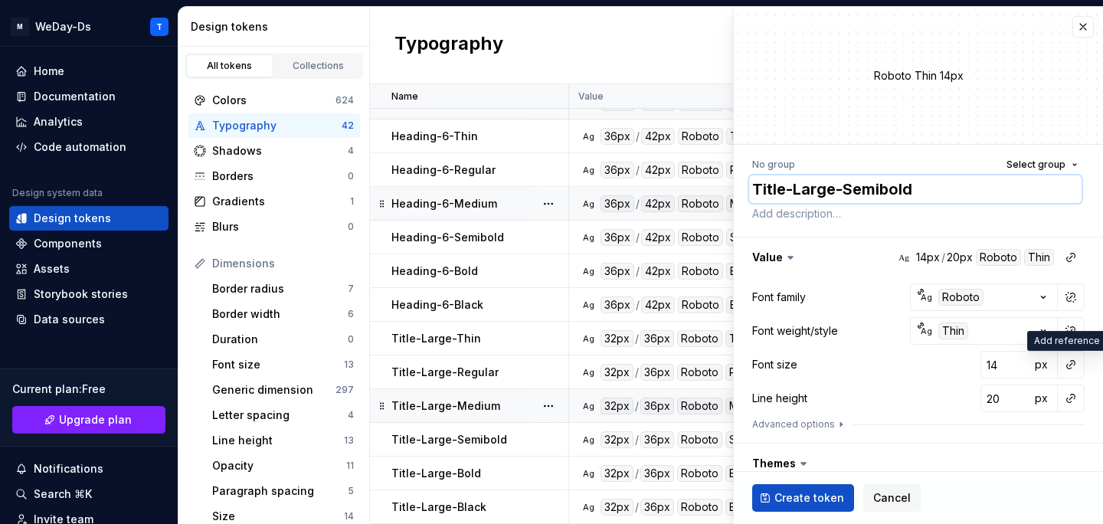
click at [816, 190] on textarea "Title-Large-Semibold" at bounding box center [915, 189] width 332 height 28
type textarea "*"
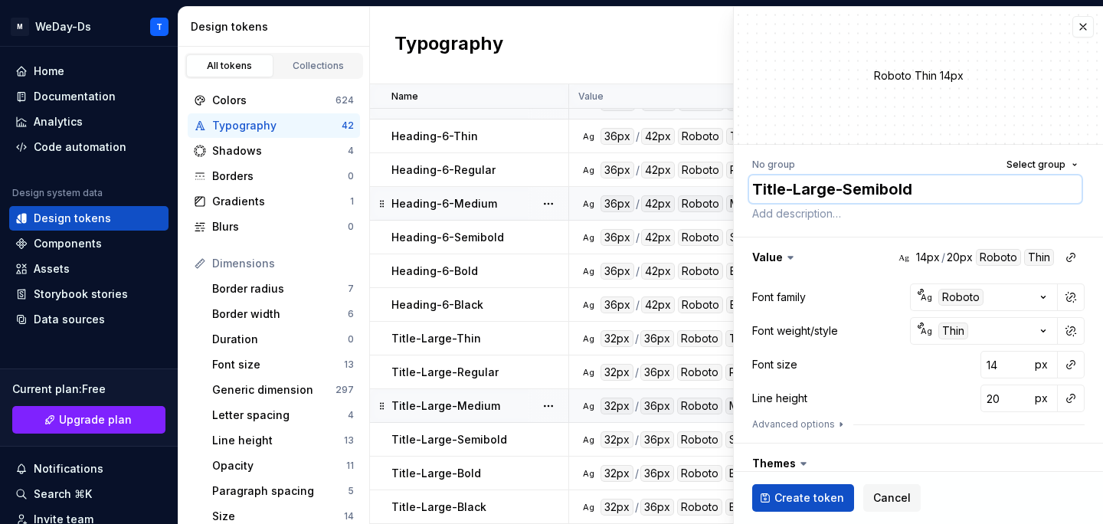
type textarea "Title-B-Semibold"
type textarea "*"
type textarea "Title-Ba-Semibold"
type textarea "*"
type textarea "Title-Bas-Semibold"
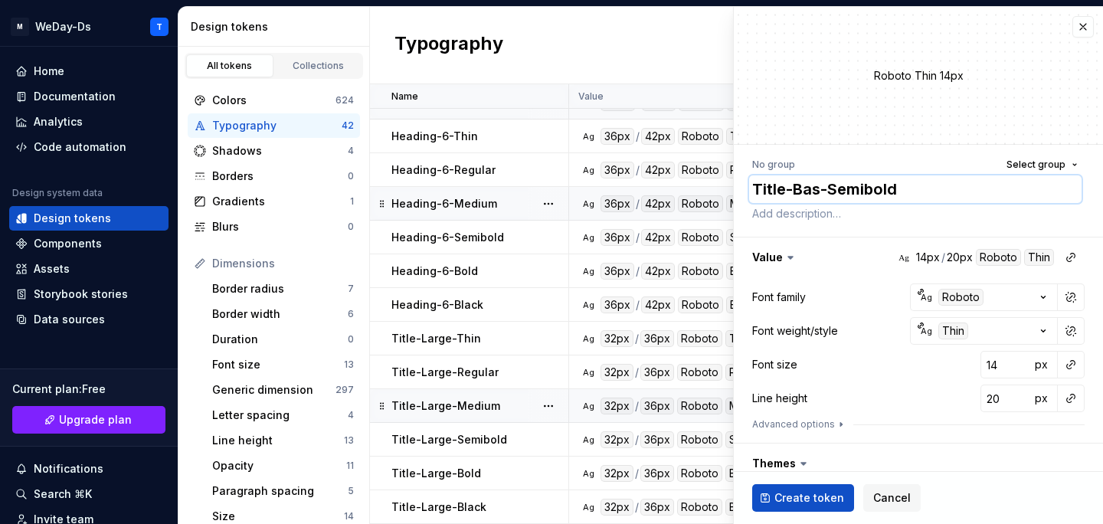
type textarea "*"
type textarea "Title-Base-Semibold"
click at [879, 188] on textarea "Title-Base-Semibold" at bounding box center [915, 189] width 332 height 28
type textarea "*"
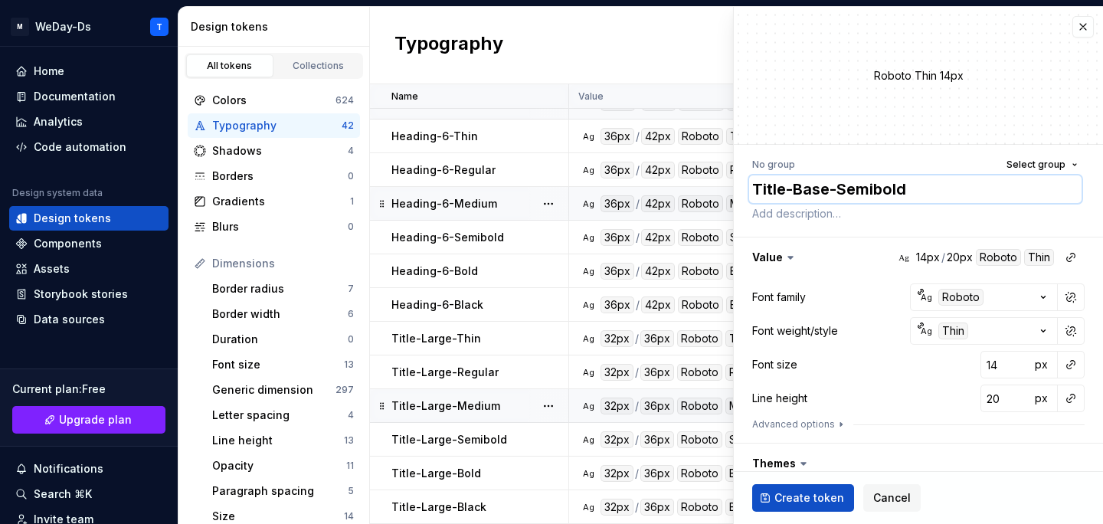
type textarea "Title-Base-T"
type textarea "*"
type textarea "Title-Base-Th"
type textarea "*"
type textarea "Title-Base-Thi"
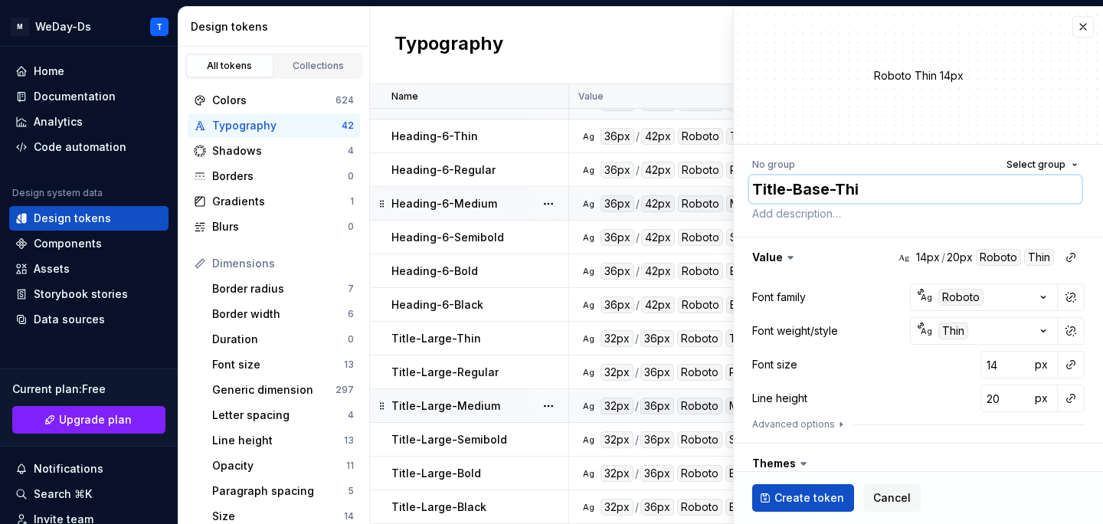
type textarea "*"
click at [879, 188] on textarea "Title-Base-Thin" at bounding box center [915, 189] width 332 height 28
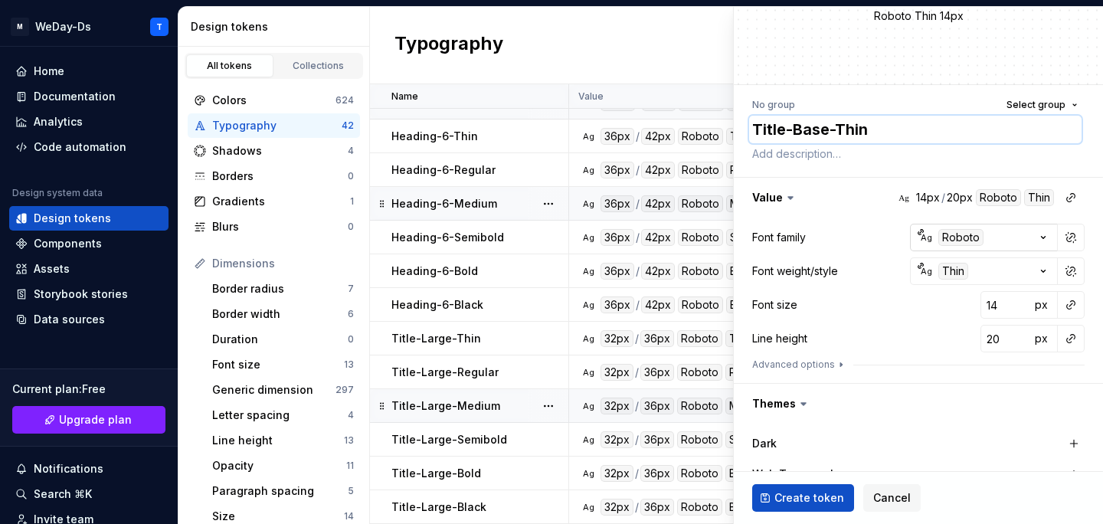
scroll to position [62, 0]
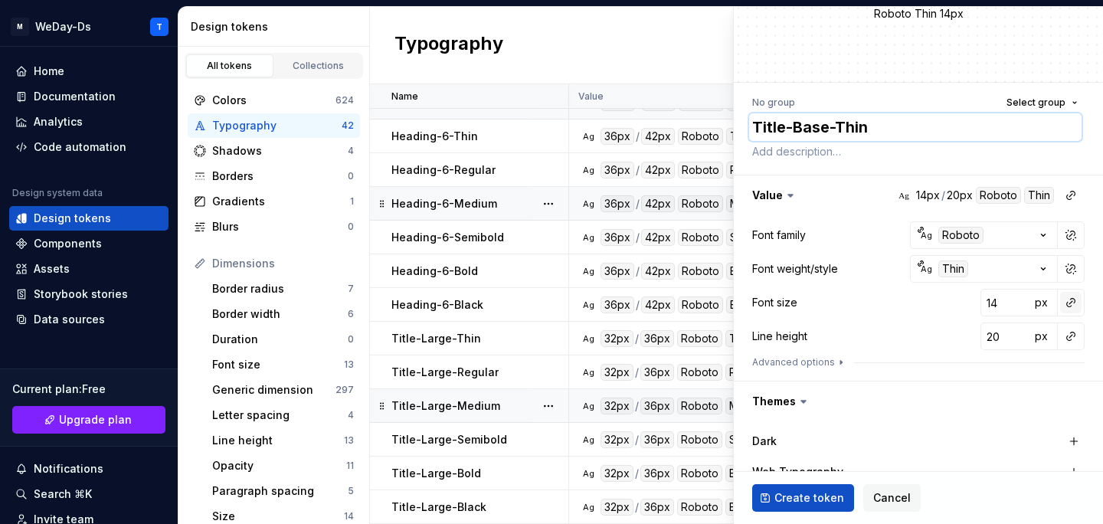
type textarea "Title-Base-Thin"
click at [1074, 307] on button "button" at bounding box center [1070, 302] width 21 height 21
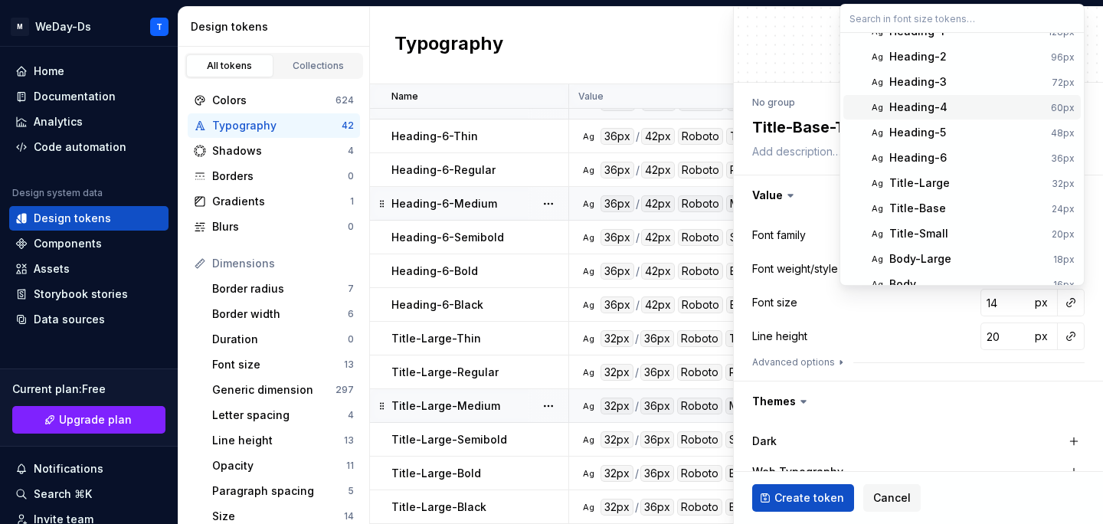
scroll to position [18, 0]
click at [954, 211] on div "Title-Base" at bounding box center [967, 207] width 156 height 15
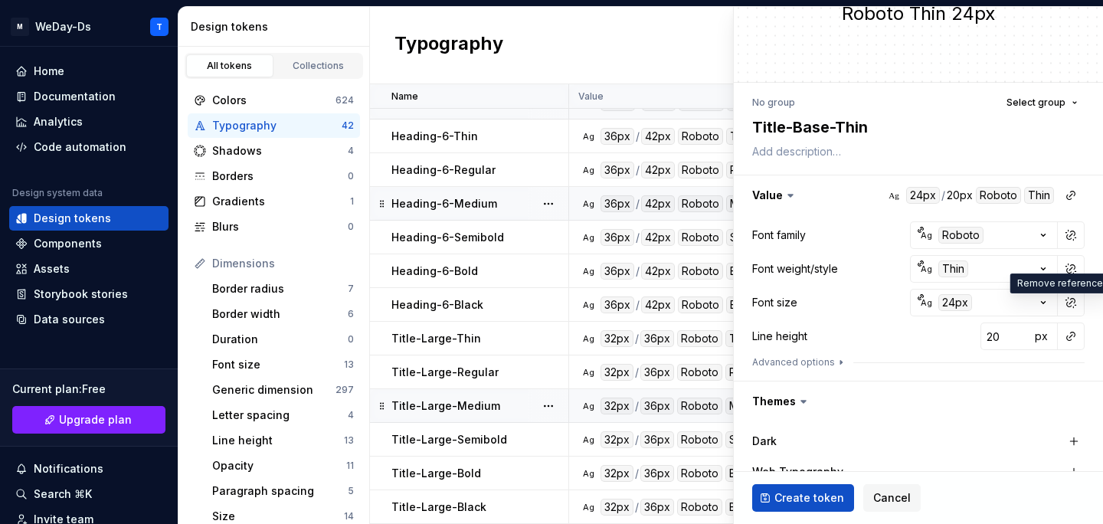
scroll to position [57, 0]
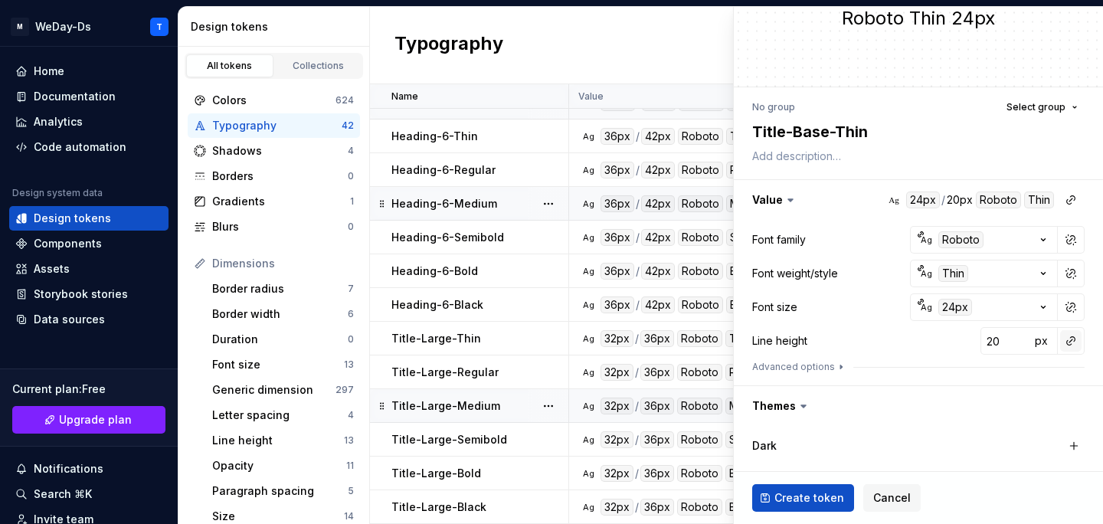
click at [1072, 342] on button "button" at bounding box center [1070, 340] width 21 height 21
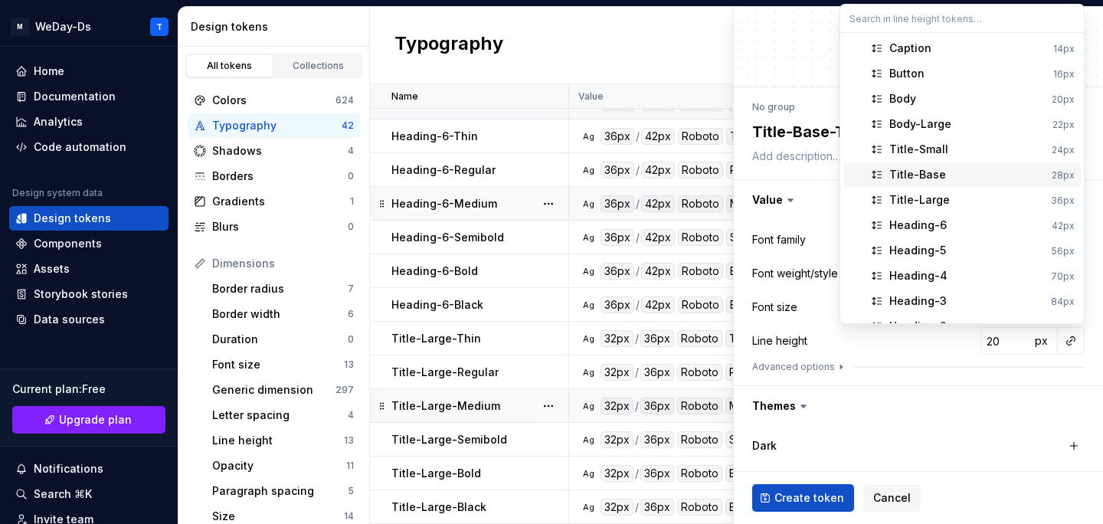
click at [995, 175] on div "Title-Base" at bounding box center [967, 174] width 156 height 15
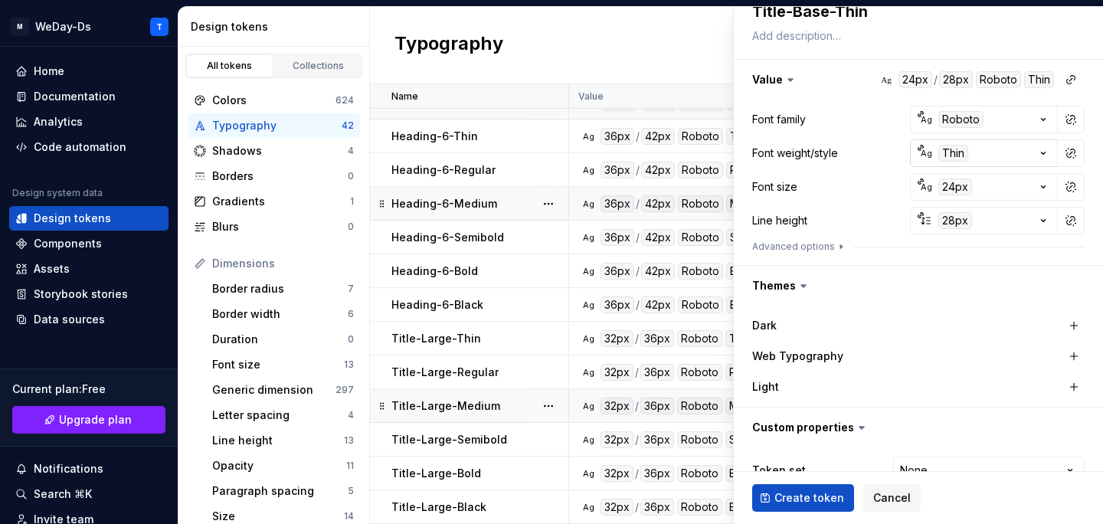
scroll to position [244, 0]
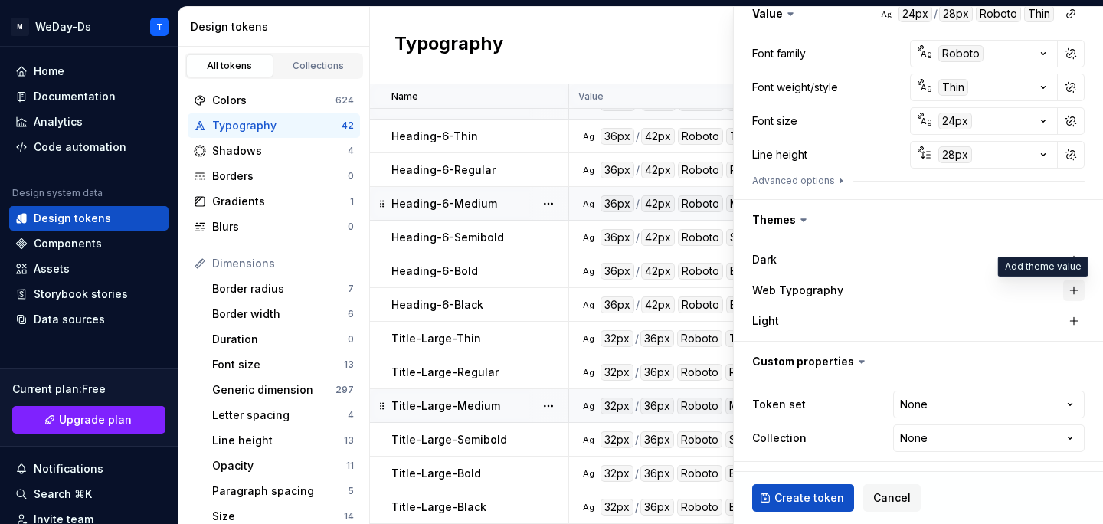
click at [1075, 296] on button "button" at bounding box center [1073, 290] width 21 height 21
type textarea "*"
click at [1012, 409] on html "M WeDay-Ds T Home Documentation Analytics Code automation Design system data De…" at bounding box center [551, 262] width 1103 height 524
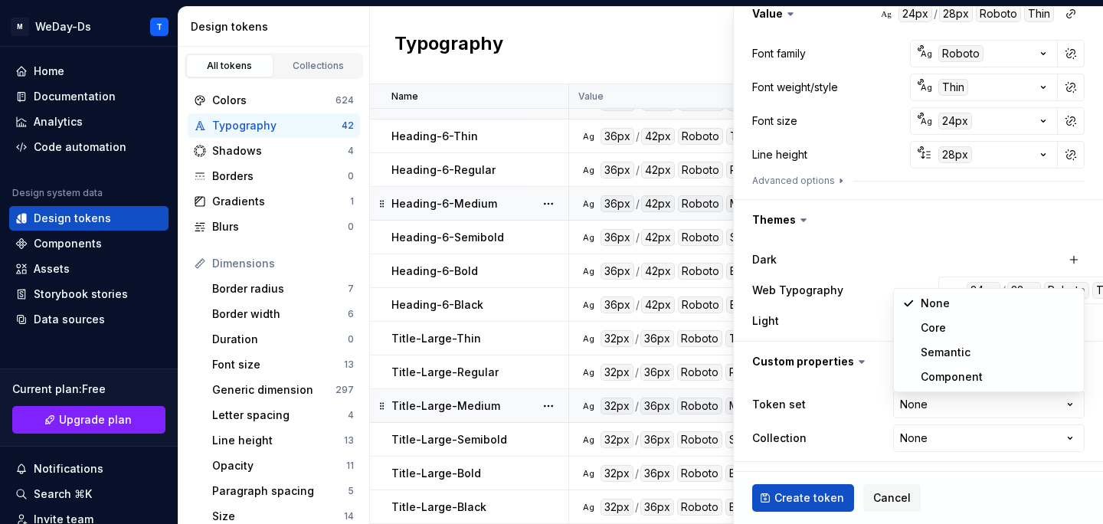
select select "**********"
type textarea "*"
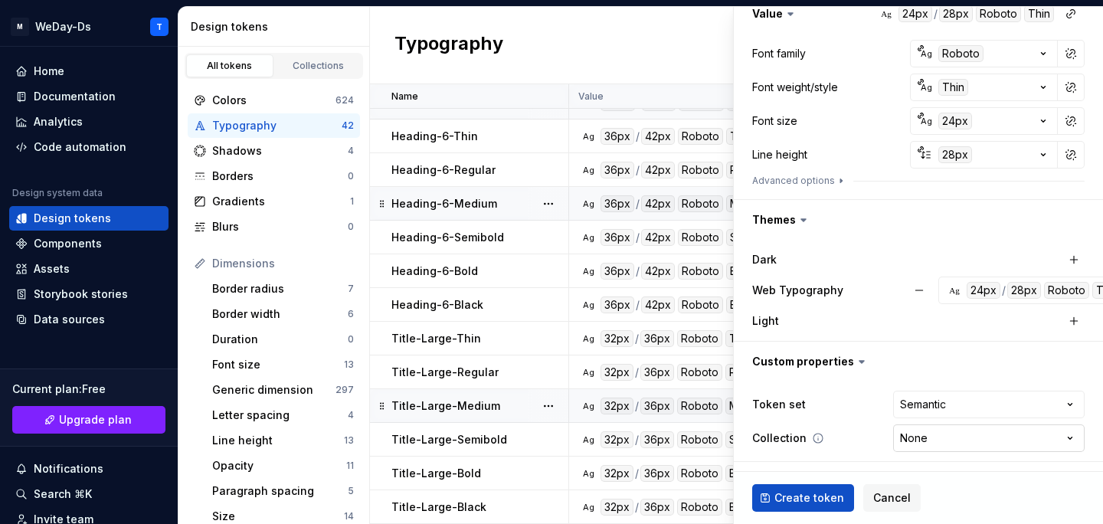
click at [976, 431] on html "M WeDay-Ds T Home Documentation Analytics Code automation Design system data De…" at bounding box center [551, 262] width 1103 height 524
select select "**********"
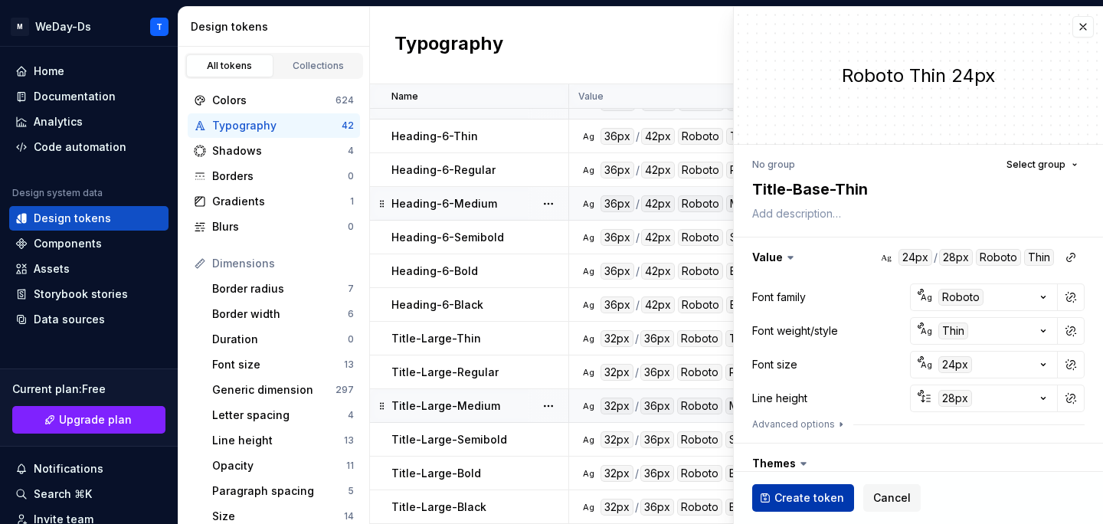
click at [811, 492] on span "Create token" at bounding box center [809, 497] width 70 height 15
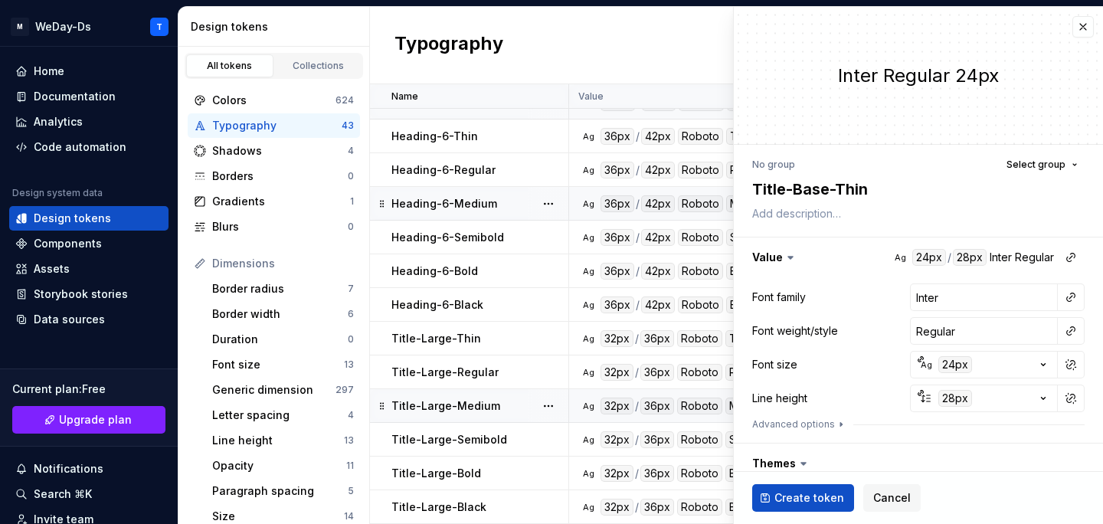
type textarea "*"
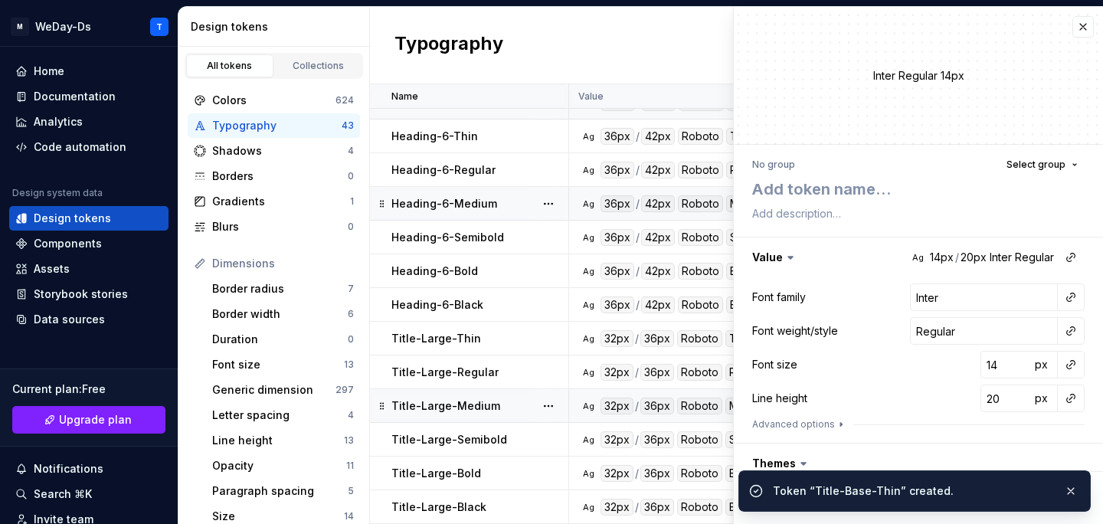
type textarea "*"
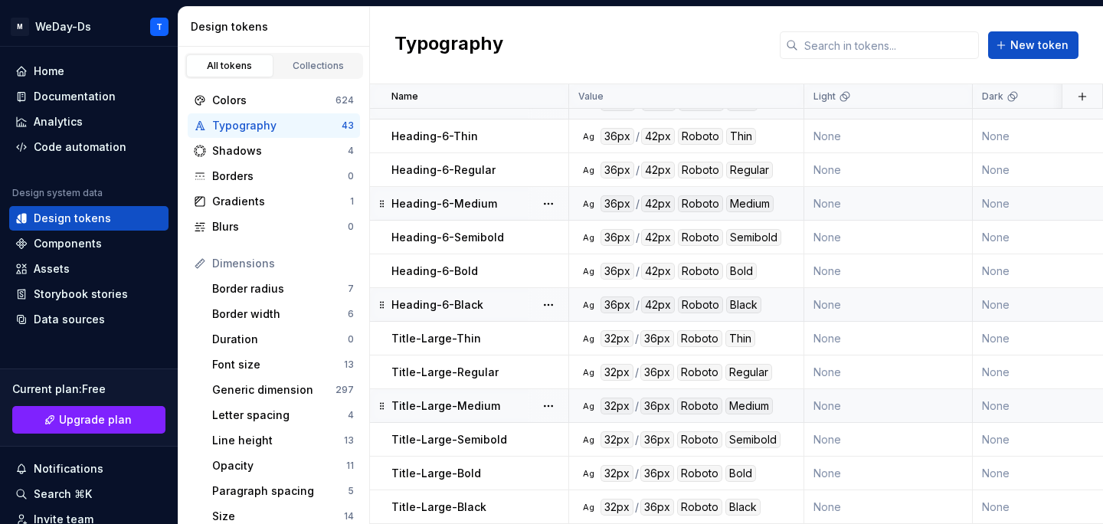
scroll to position [1034, 0]
